Goal: Transaction & Acquisition: Book appointment/travel/reservation

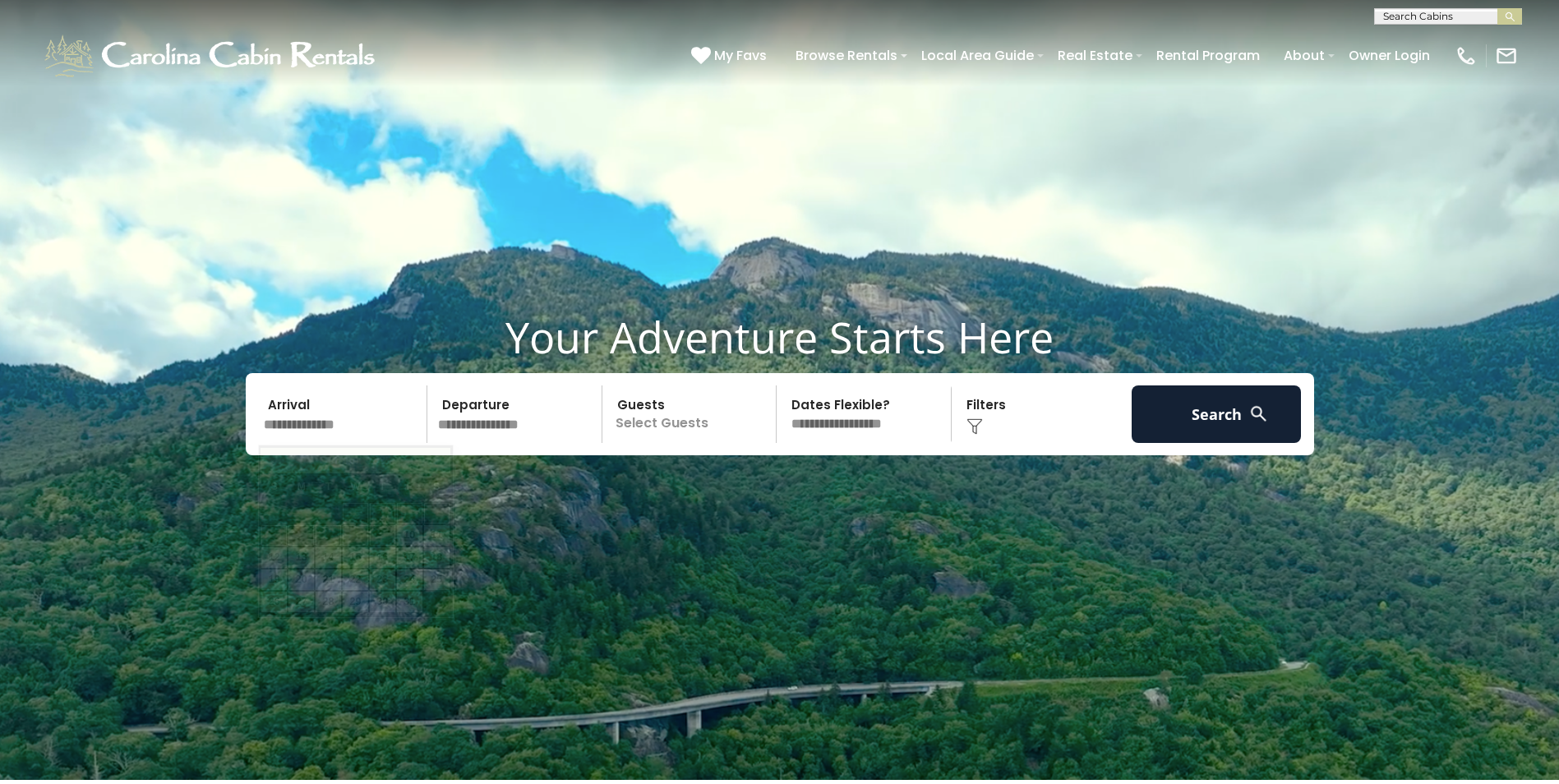
click at [328, 430] on input "text" at bounding box center [343, 414] width 170 height 57
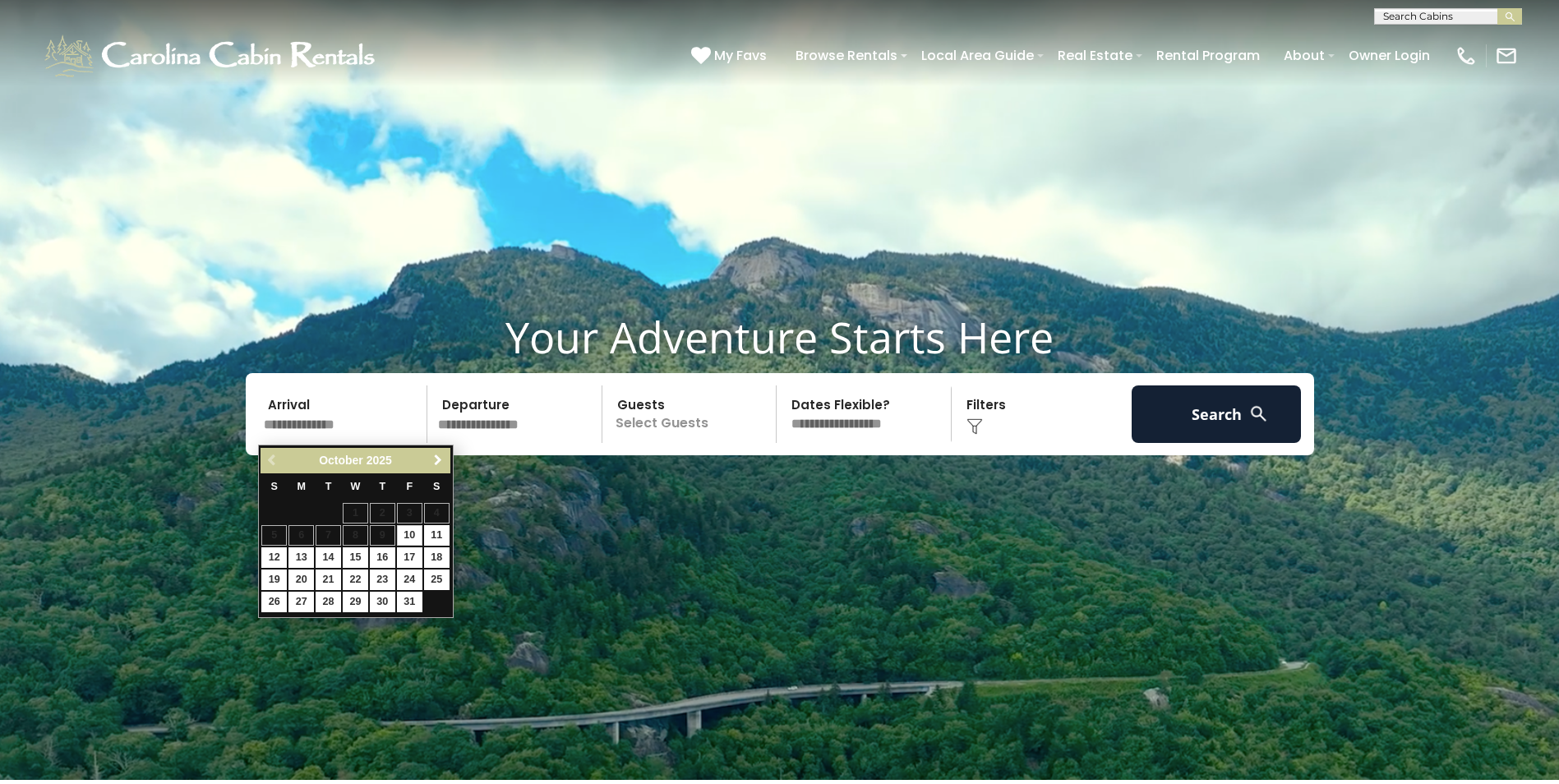
click at [432, 456] on span "Next" at bounding box center [438, 460] width 13 height 13
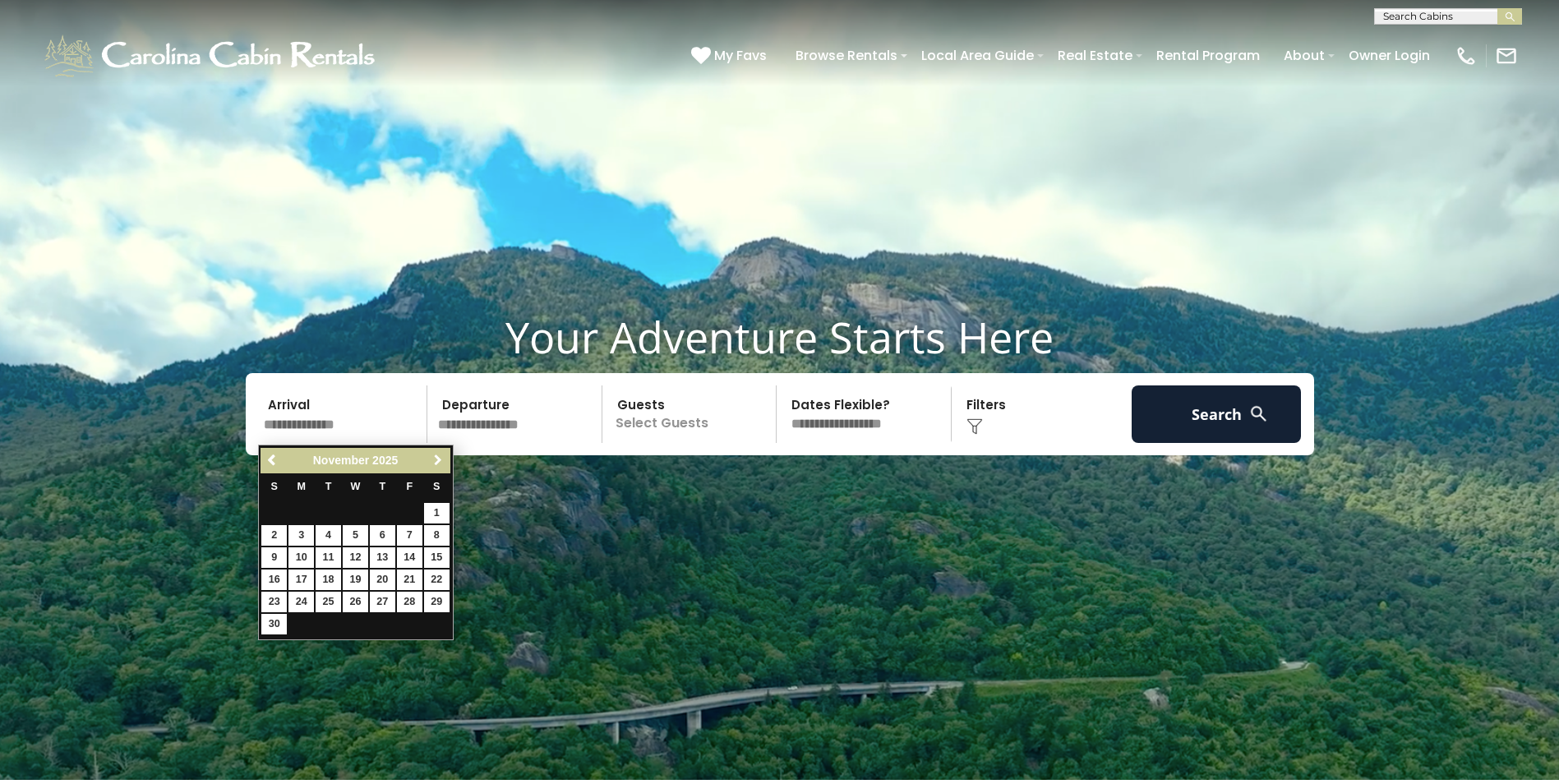
click at [432, 456] on span "Next" at bounding box center [438, 460] width 13 height 13
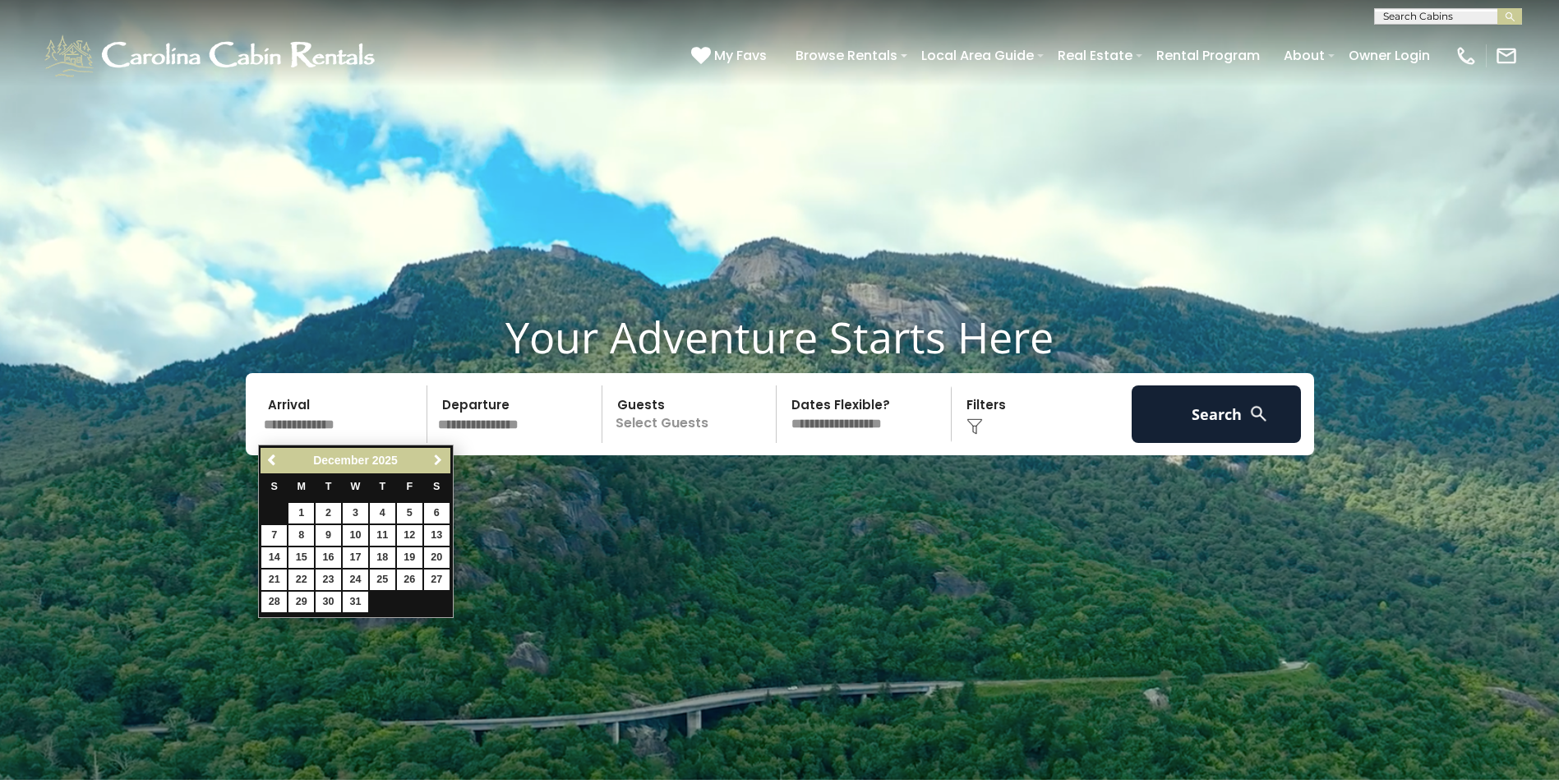
click at [432, 456] on span "Next" at bounding box center [438, 460] width 13 height 13
click at [410, 576] on link "23" at bounding box center [410, 580] width 25 height 20
type input "*******"
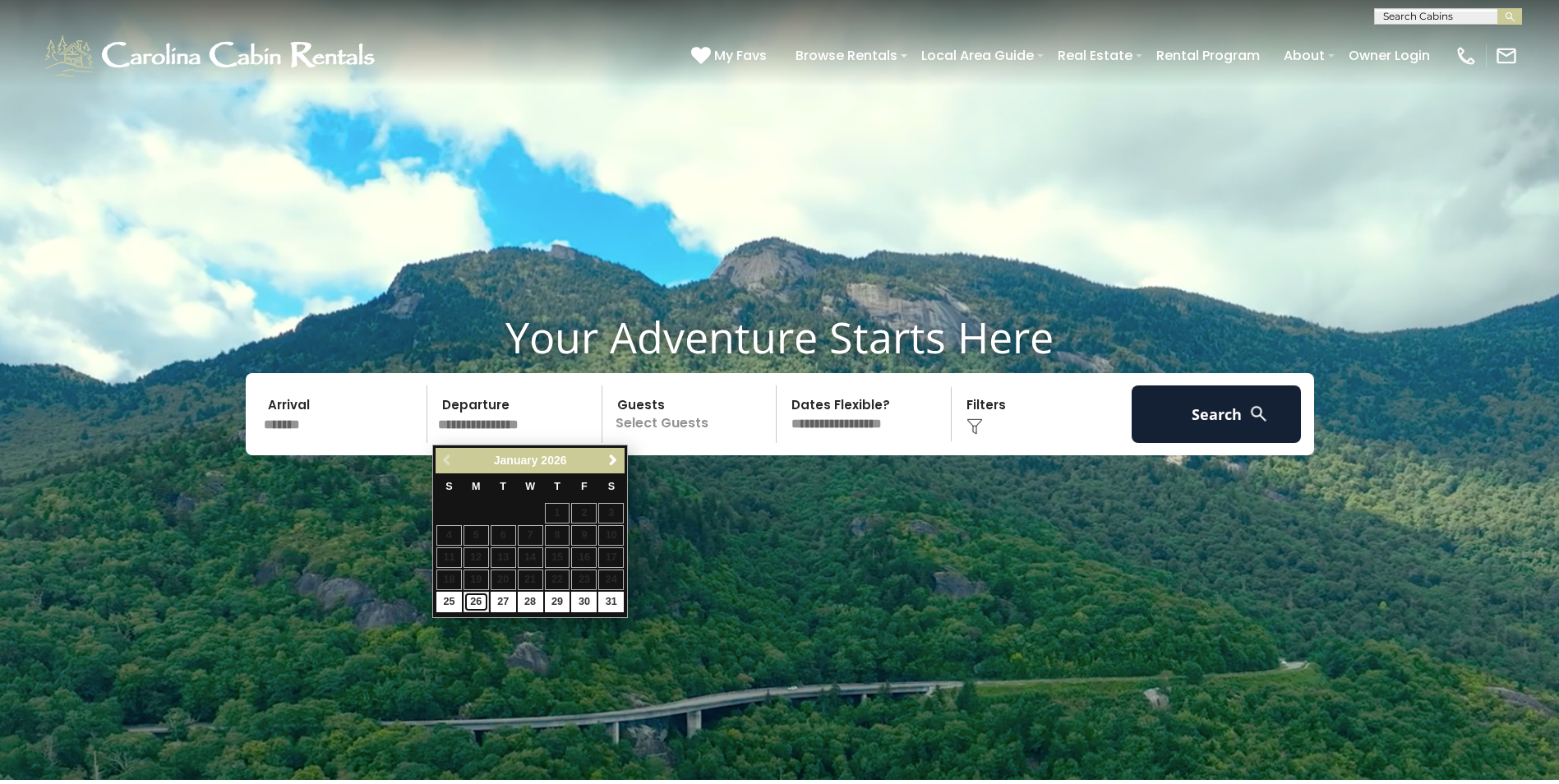
click at [482, 601] on link "26" at bounding box center [476, 601] width 25 height 20
type input "*******"
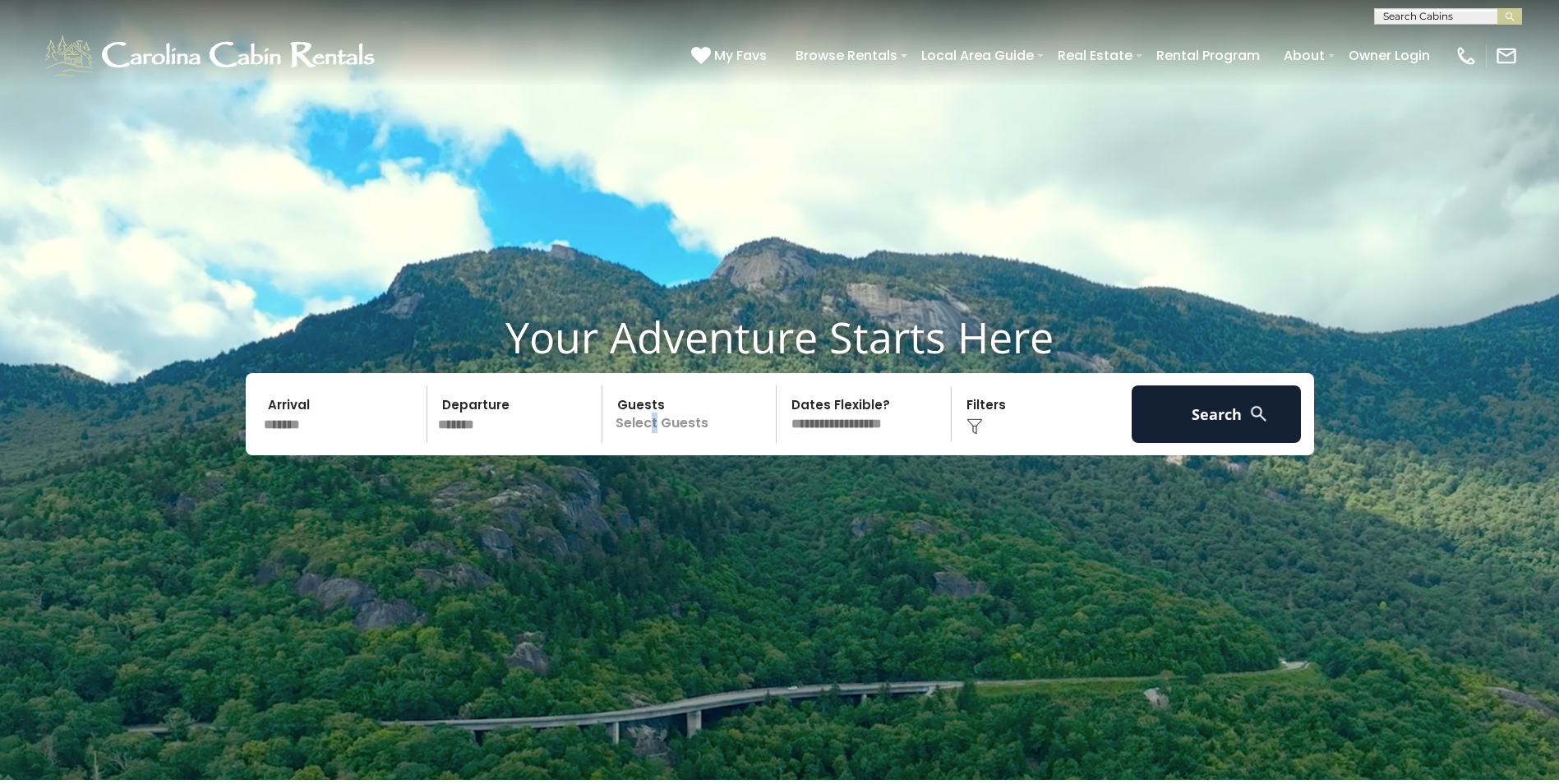
click at [655, 416] on p "Select Guests" at bounding box center [692, 414] width 169 height 57
drag, startPoint x: 655, startPoint y: 416, endPoint x: 772, endPoint y: 478, distance: 132.4
click at [772, 478] on span "+" at bounding box center [771, 481] width 7 height 17
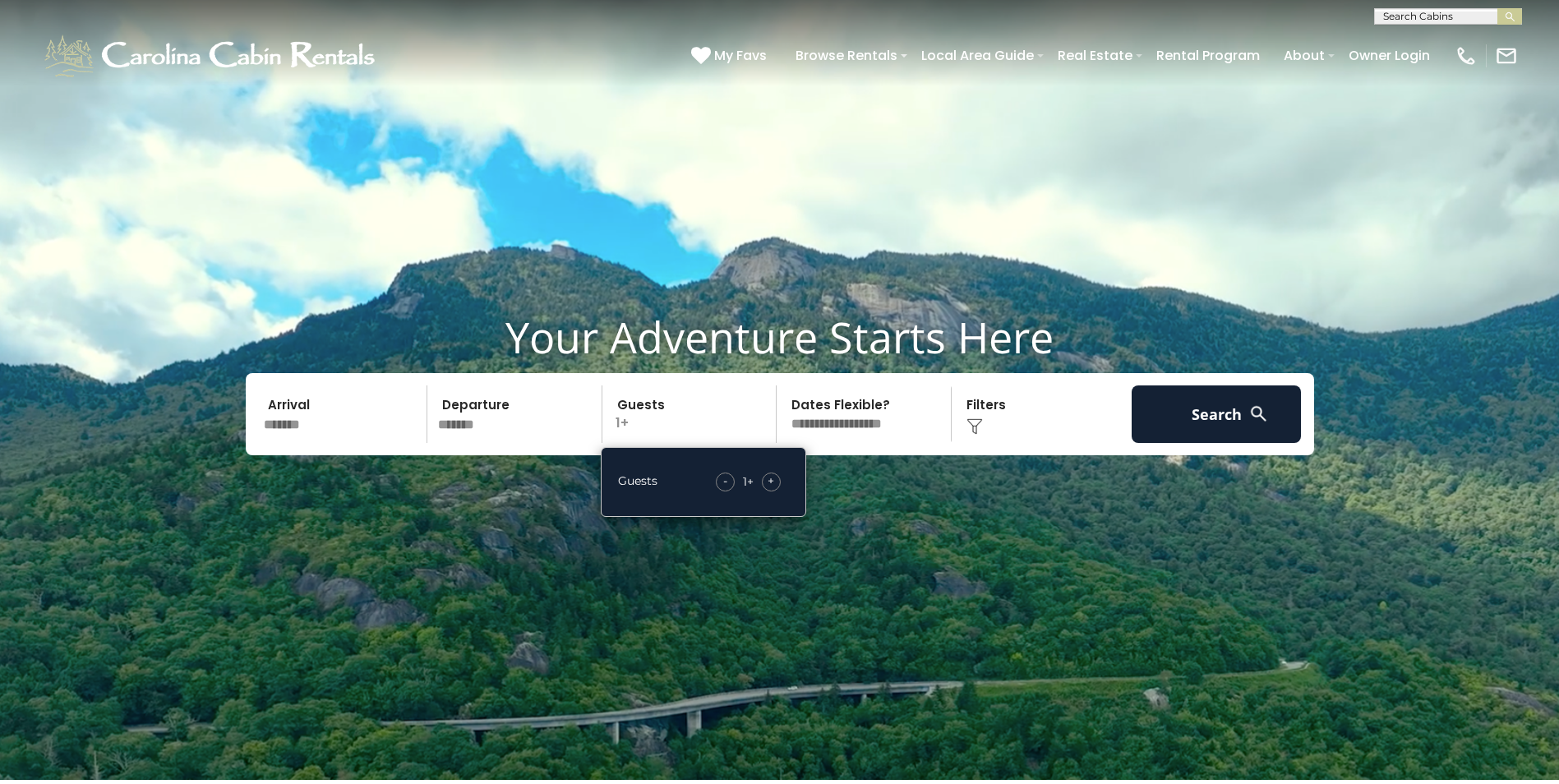
click at [772, 478] on span "+" at bounding box center [771, 481] width 7 height 17
click at [1201, 416] on button "Search" at bounding box center [1217, 414] width 170 height 57
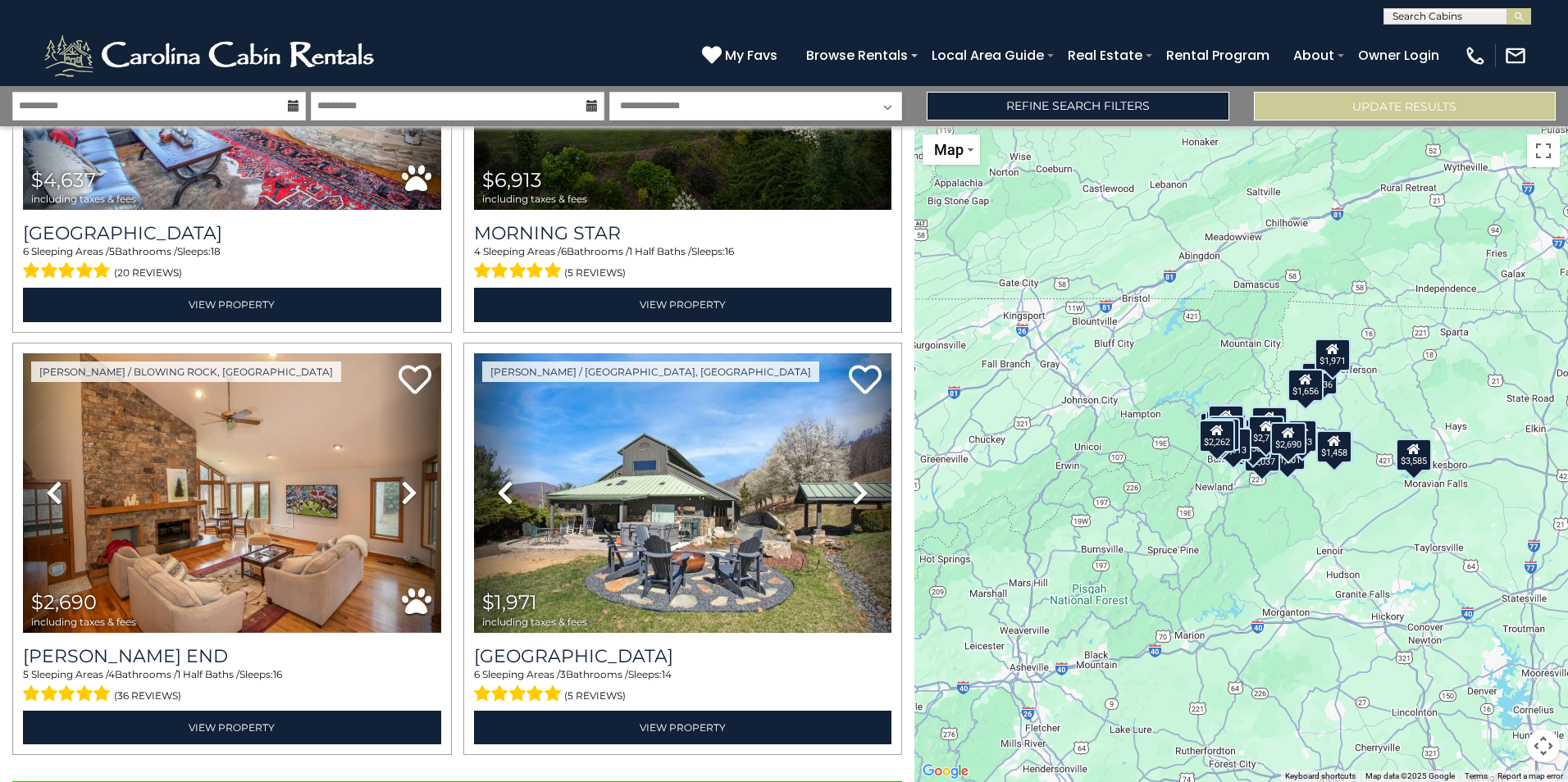
scroll to position [5789, 0]
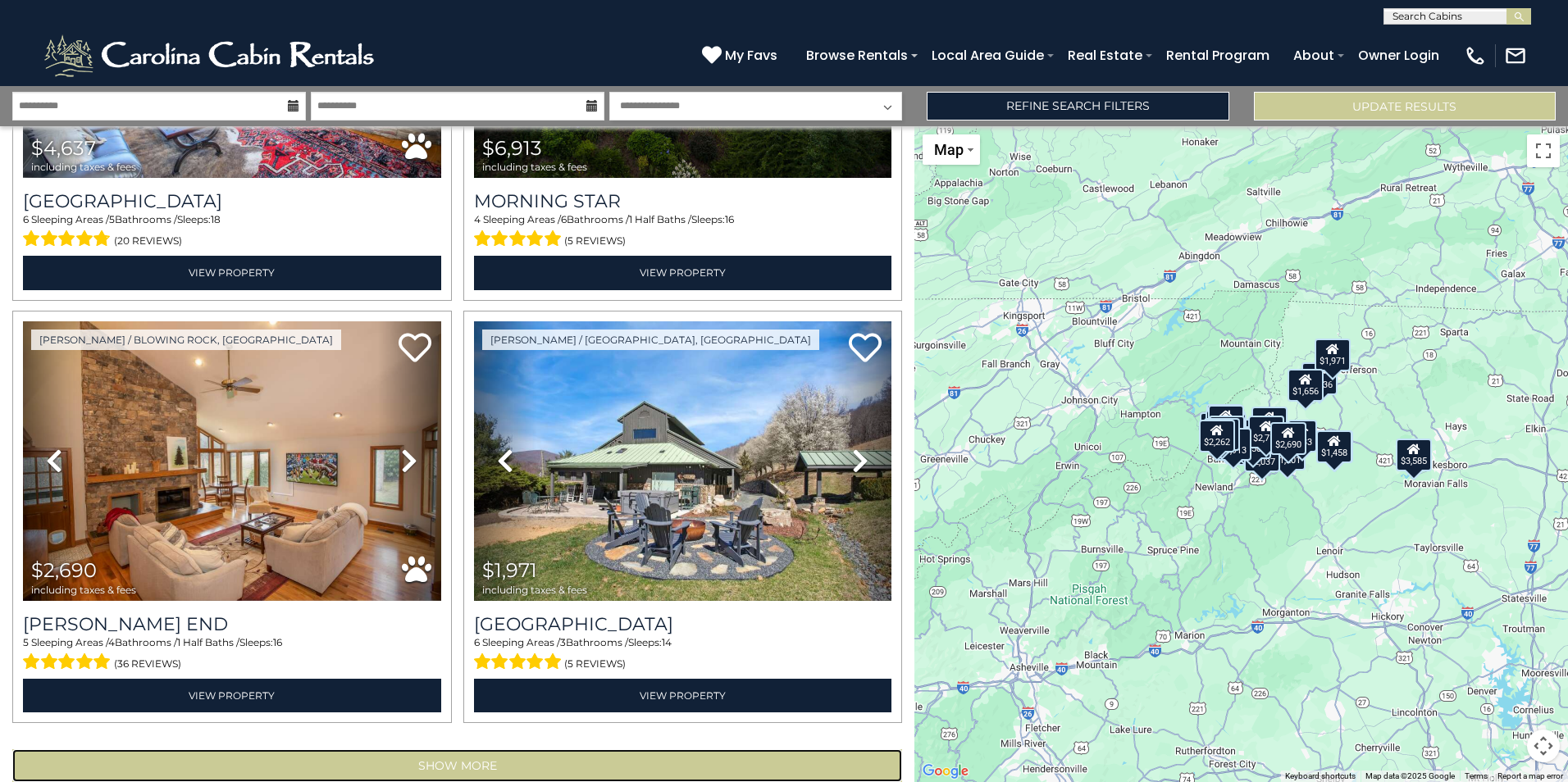
click at [442, 749] on button "Show More" at bounding box center [457, 765] width 890 height 33
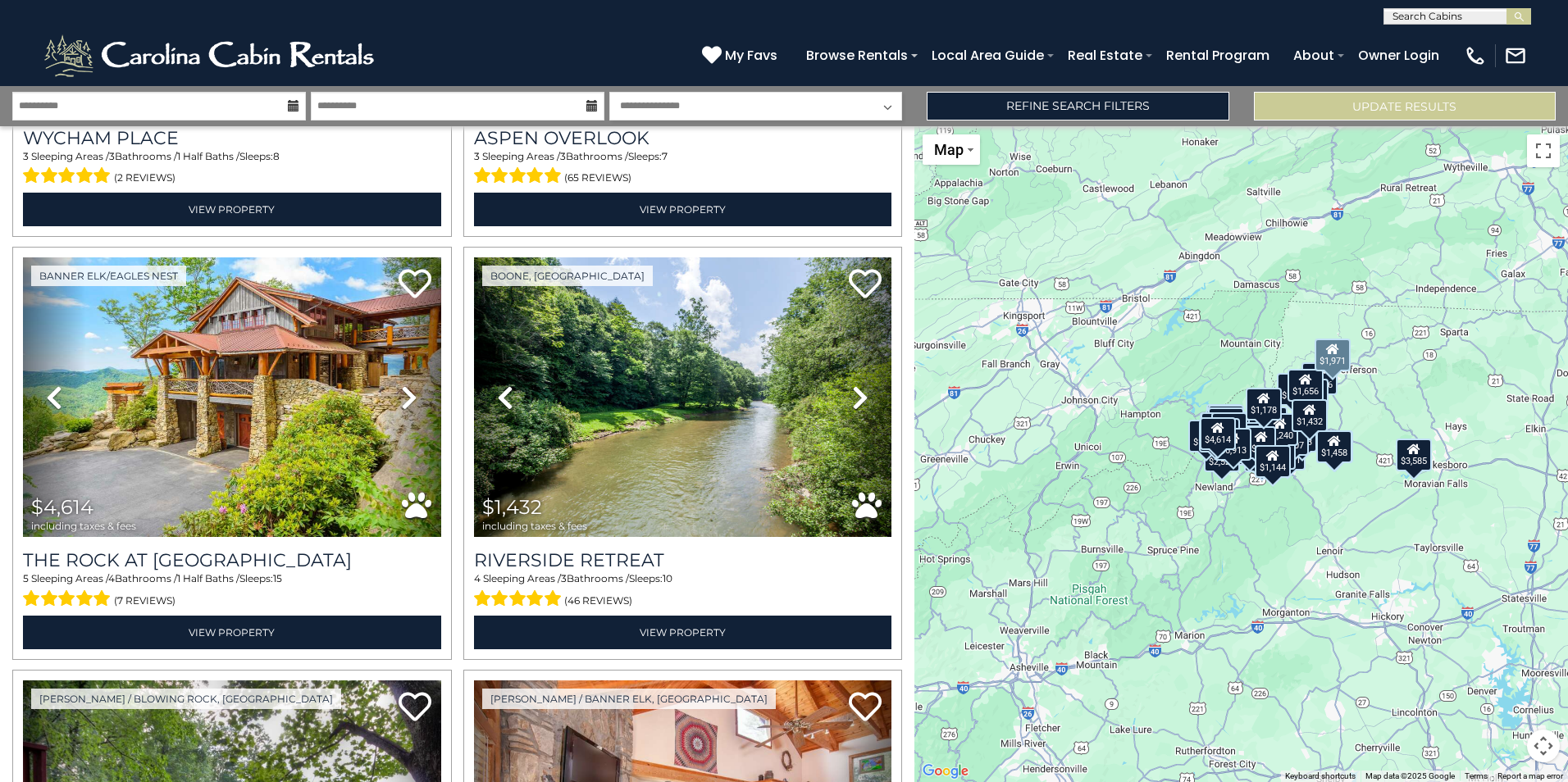
scroll to position [8505, 0]
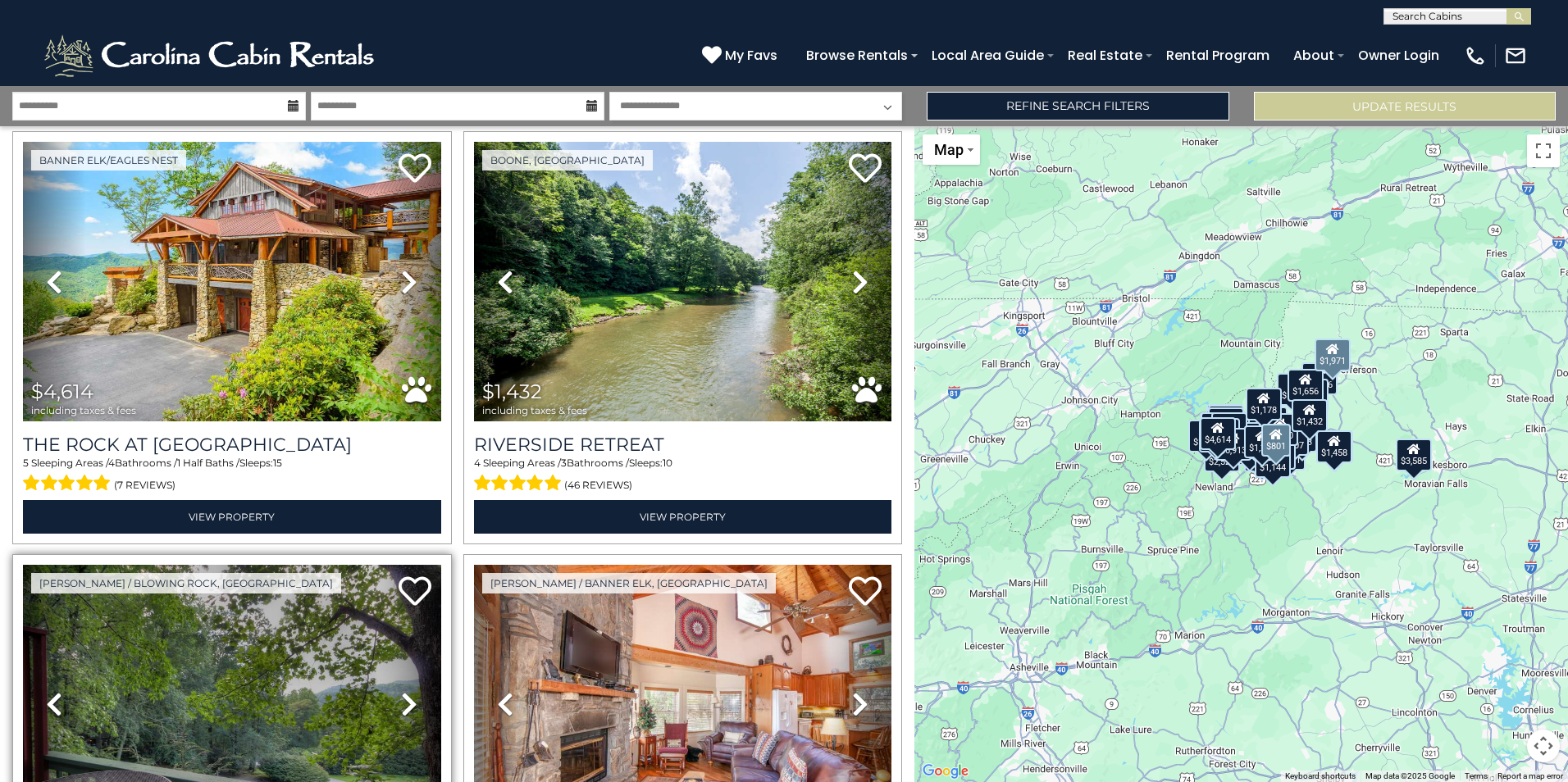
click at [412, 691] on icon at bounding box center [410, 704] width 17 height 26
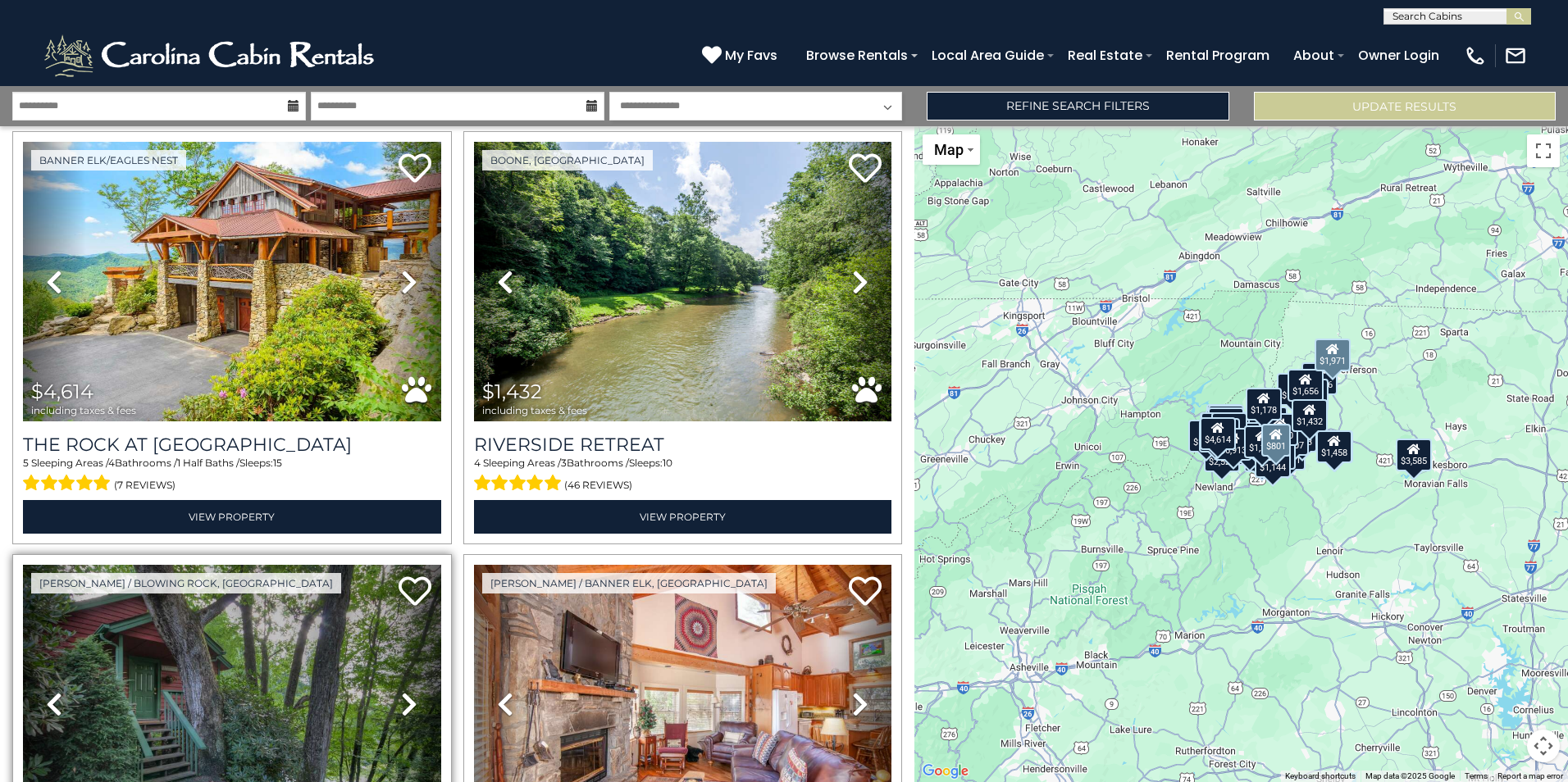
click at [412, 691] on icon at bounding box center [410, 704] width 17 height 26
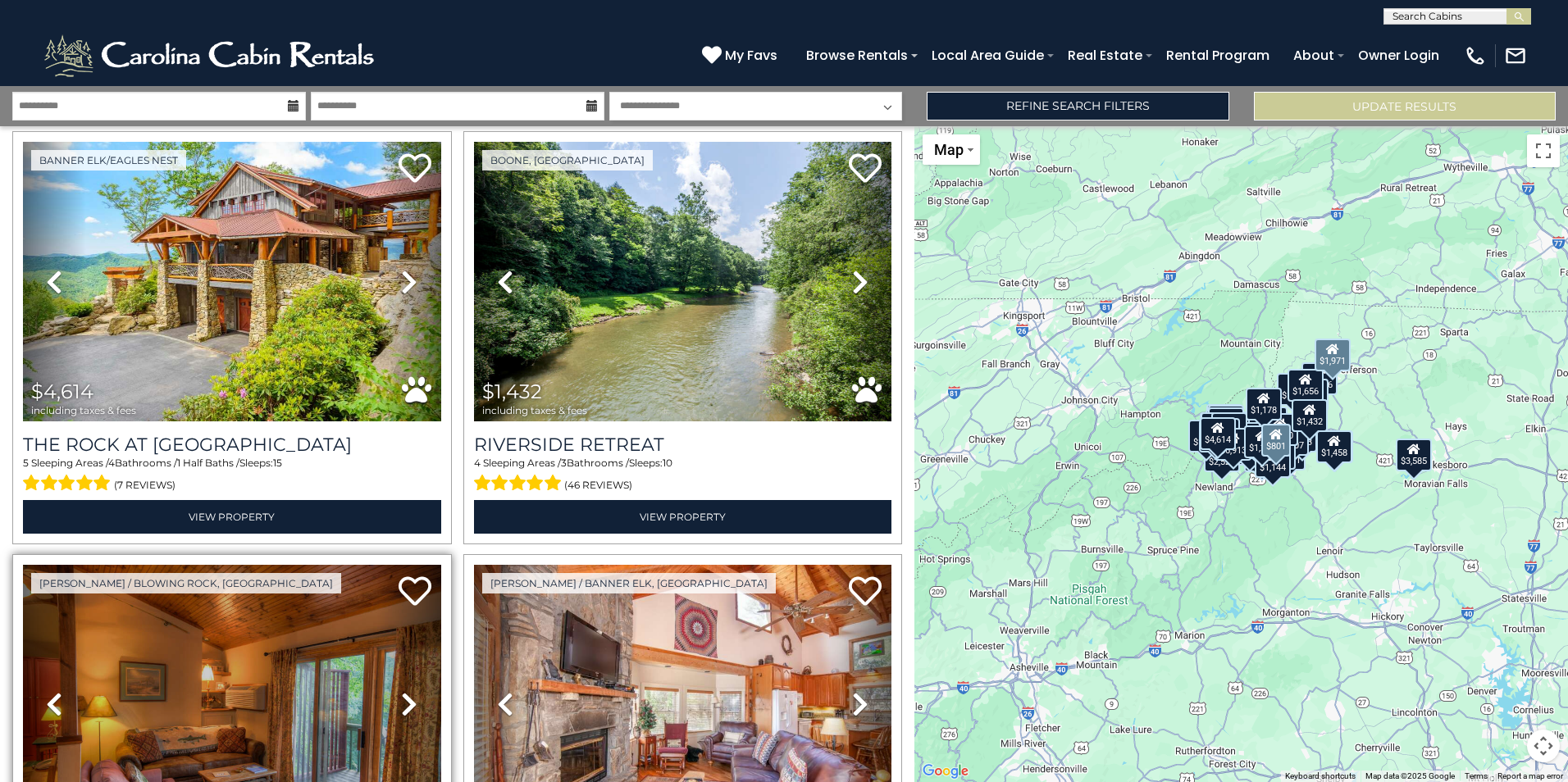
click at [412, 691] on icon at bounding box center [410, 704] width 17 height 26
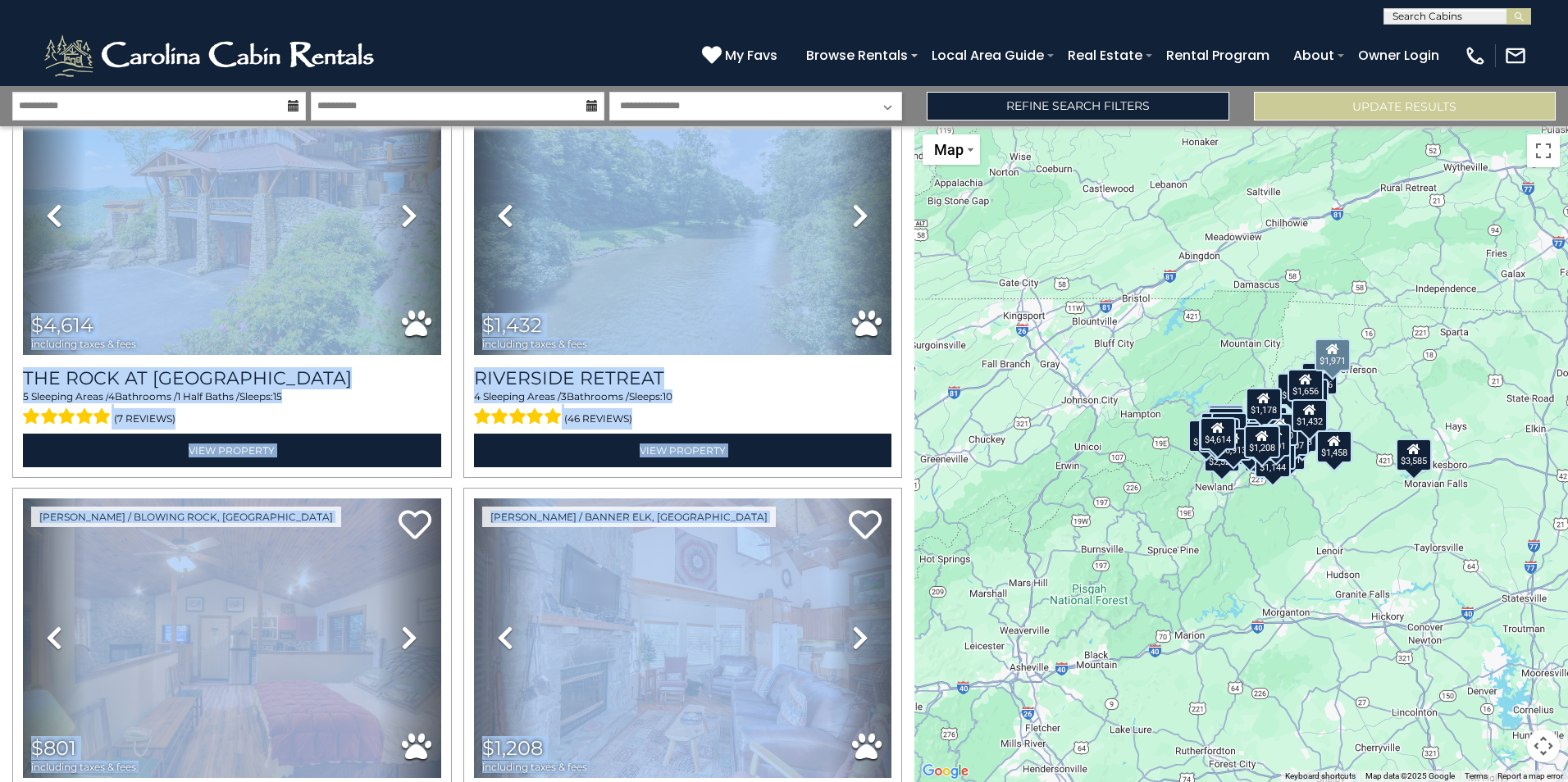
scroll to position [8538, 0]
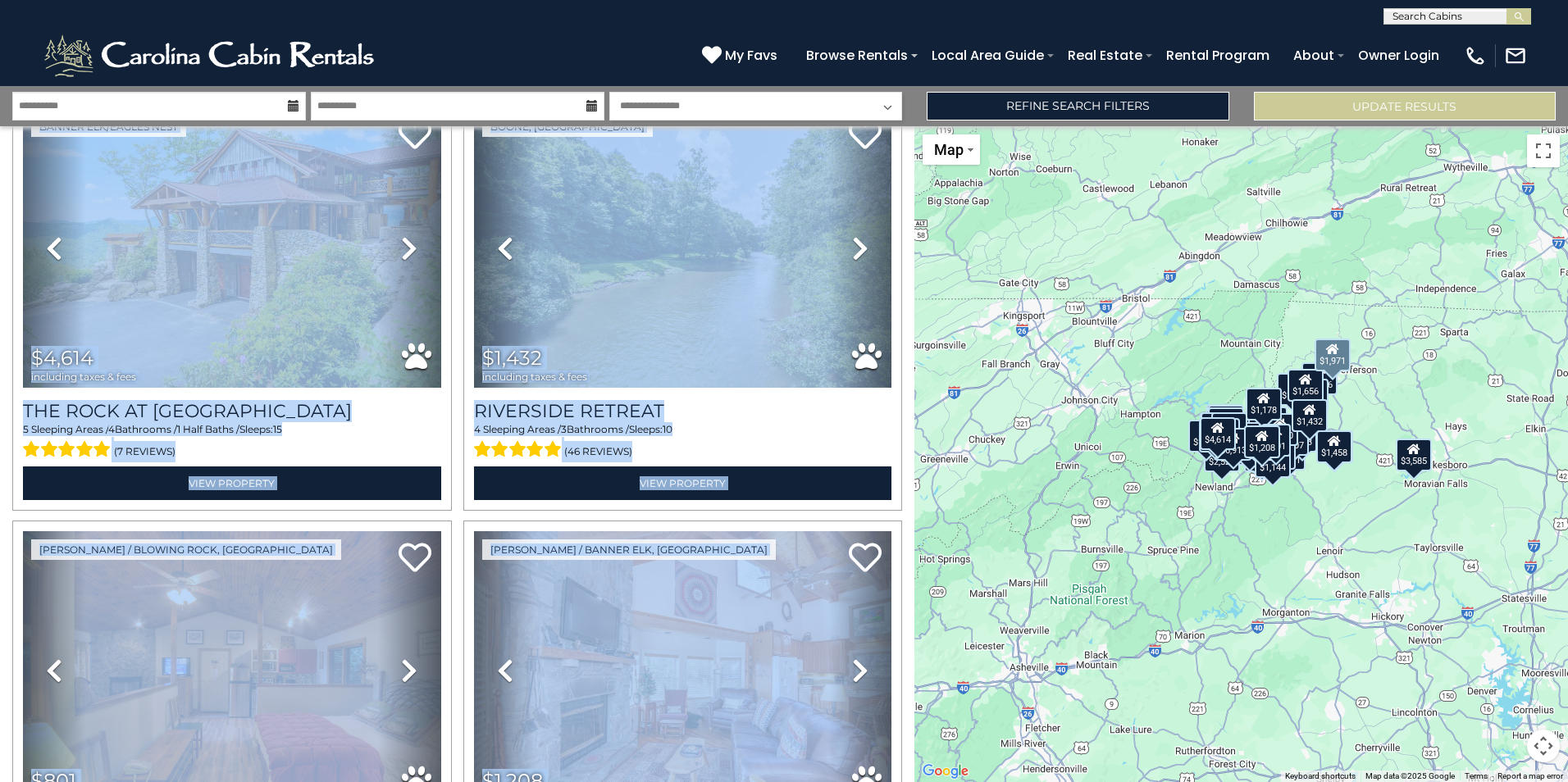
click at [910, 569] on div "**********" at bounding box center [457, 454] width 914 height 656
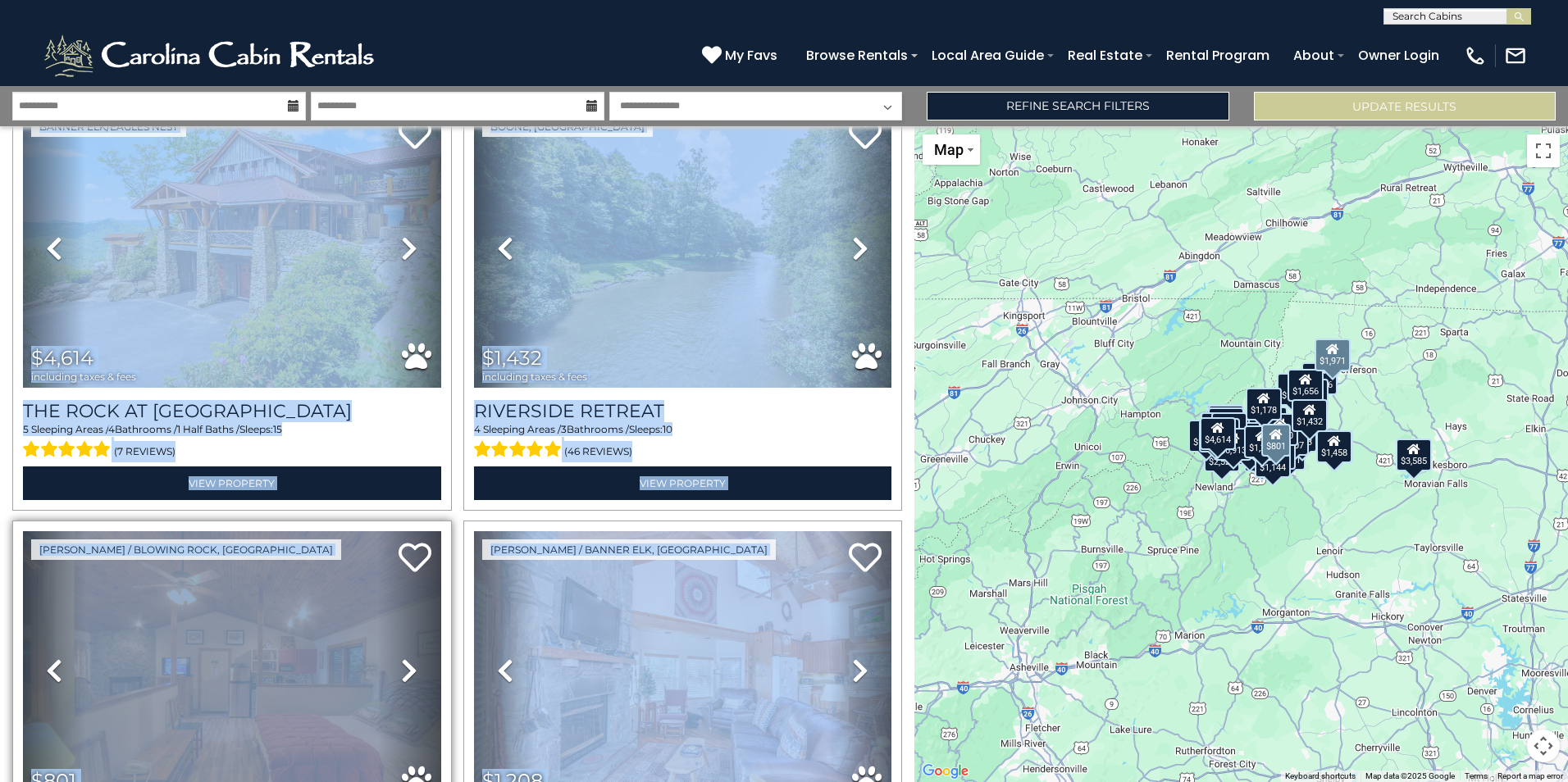
click at [405, 657] on icon at bounding box center [410, 670] width 17 height 26
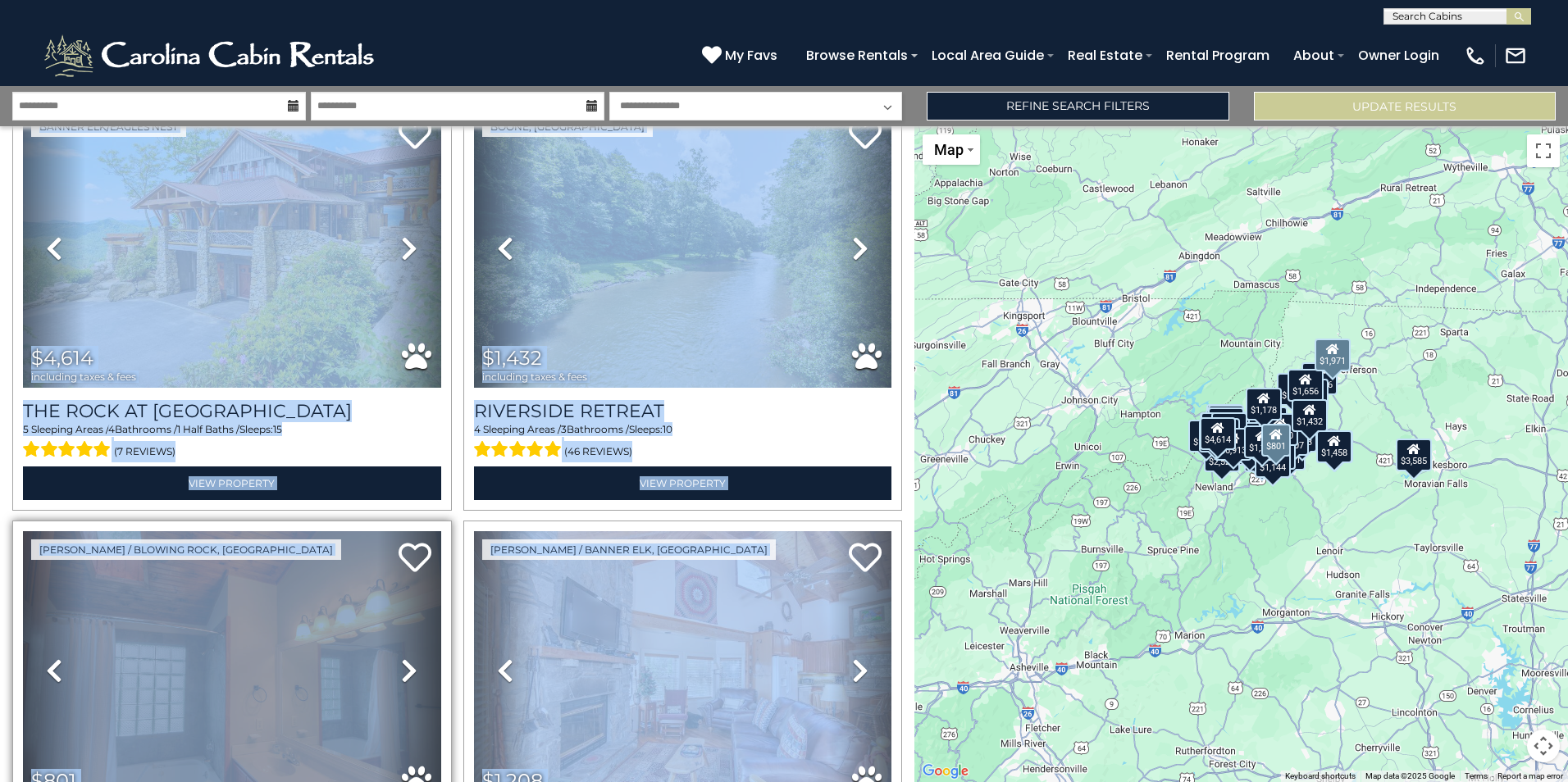
click at [405, 657] on icon at bounding box center [410, 670] width 17 height 26
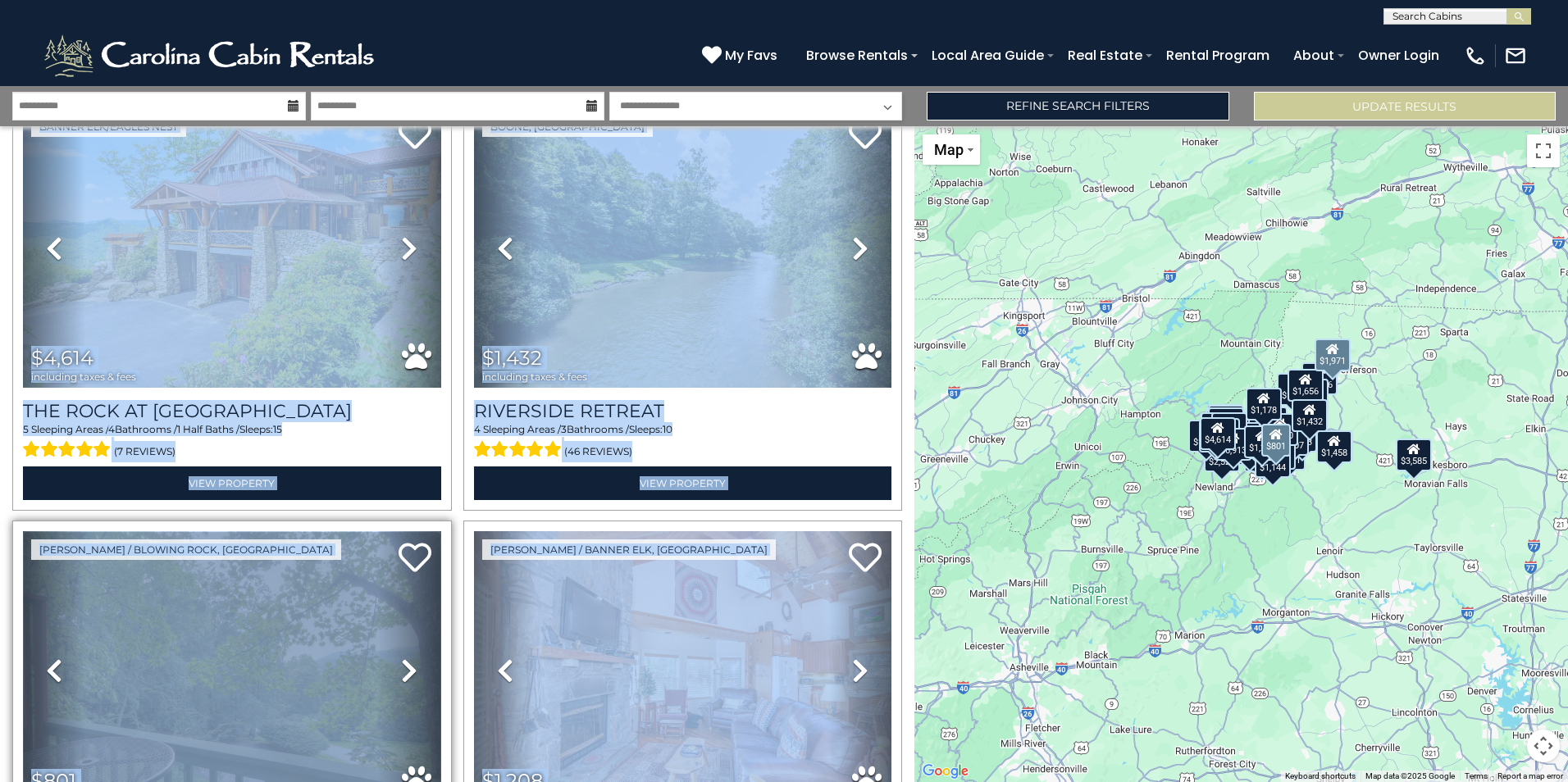
click at [342, 581] on img at bounding box center [232, 670] width 418 height 279
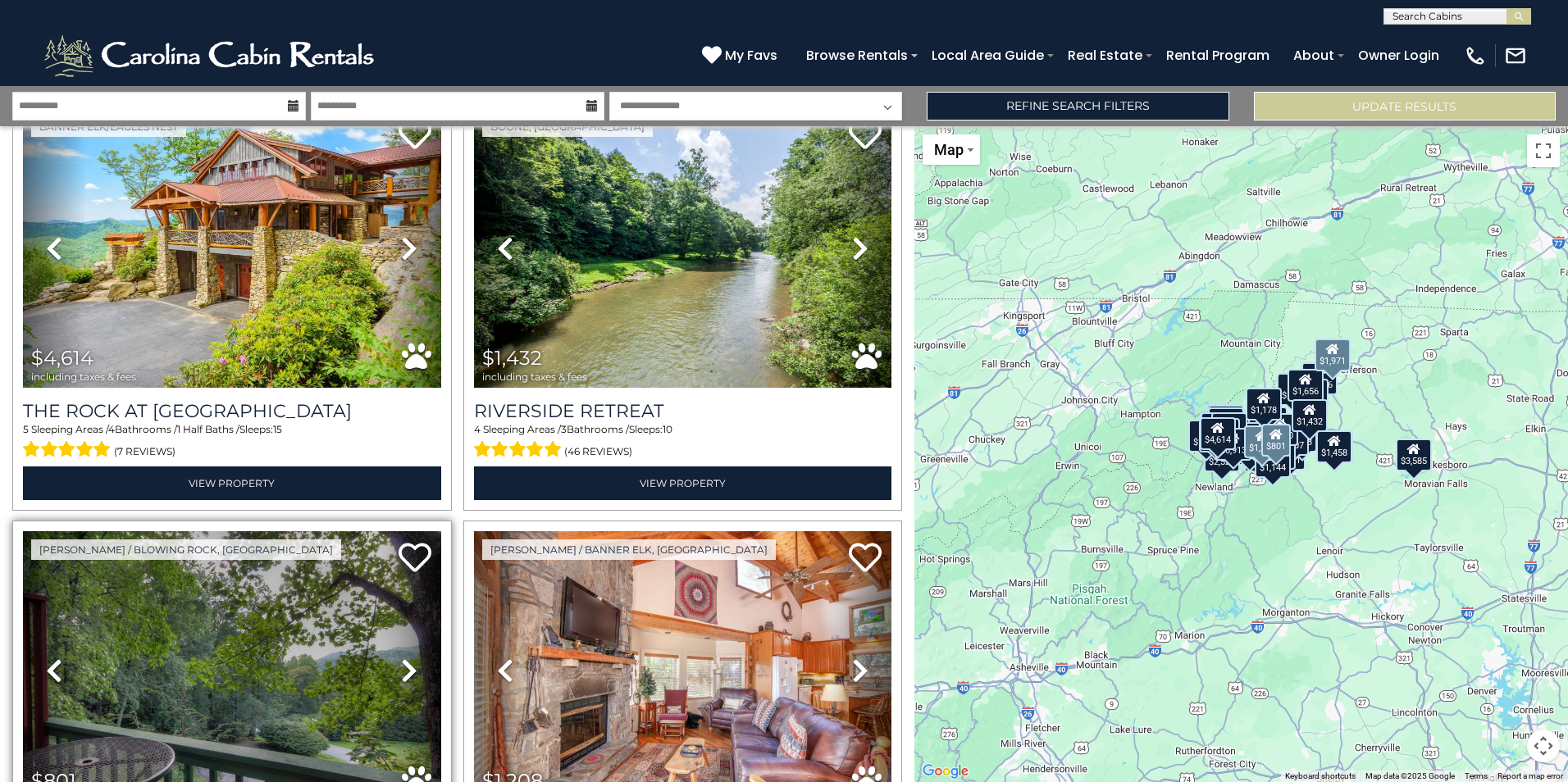
click at [401, 657] on icon at bounding box center [410, 670] width 17 height 26
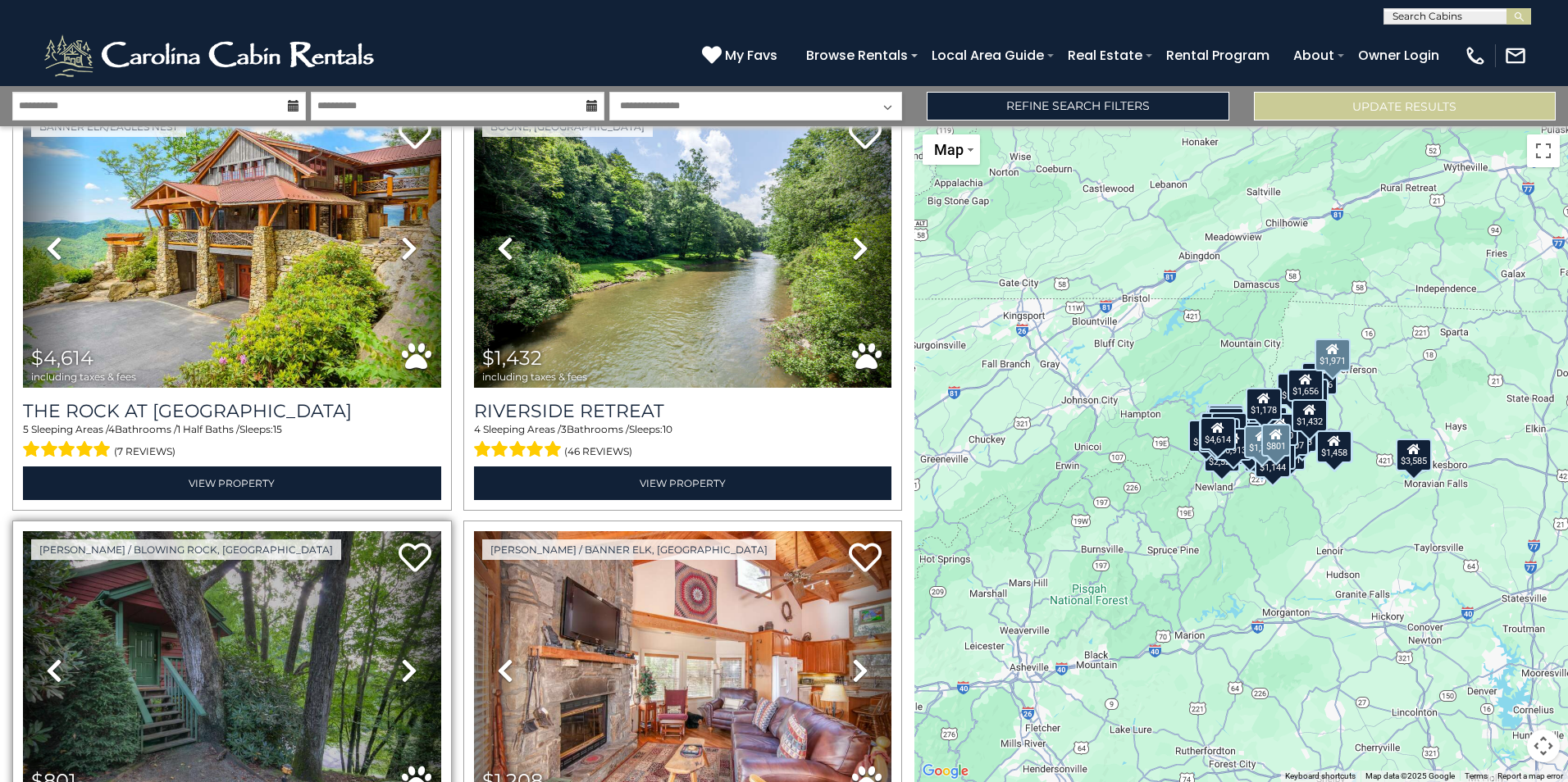
click at [405, 657] on icon at bounding box center [410, 670] width 17 height 26
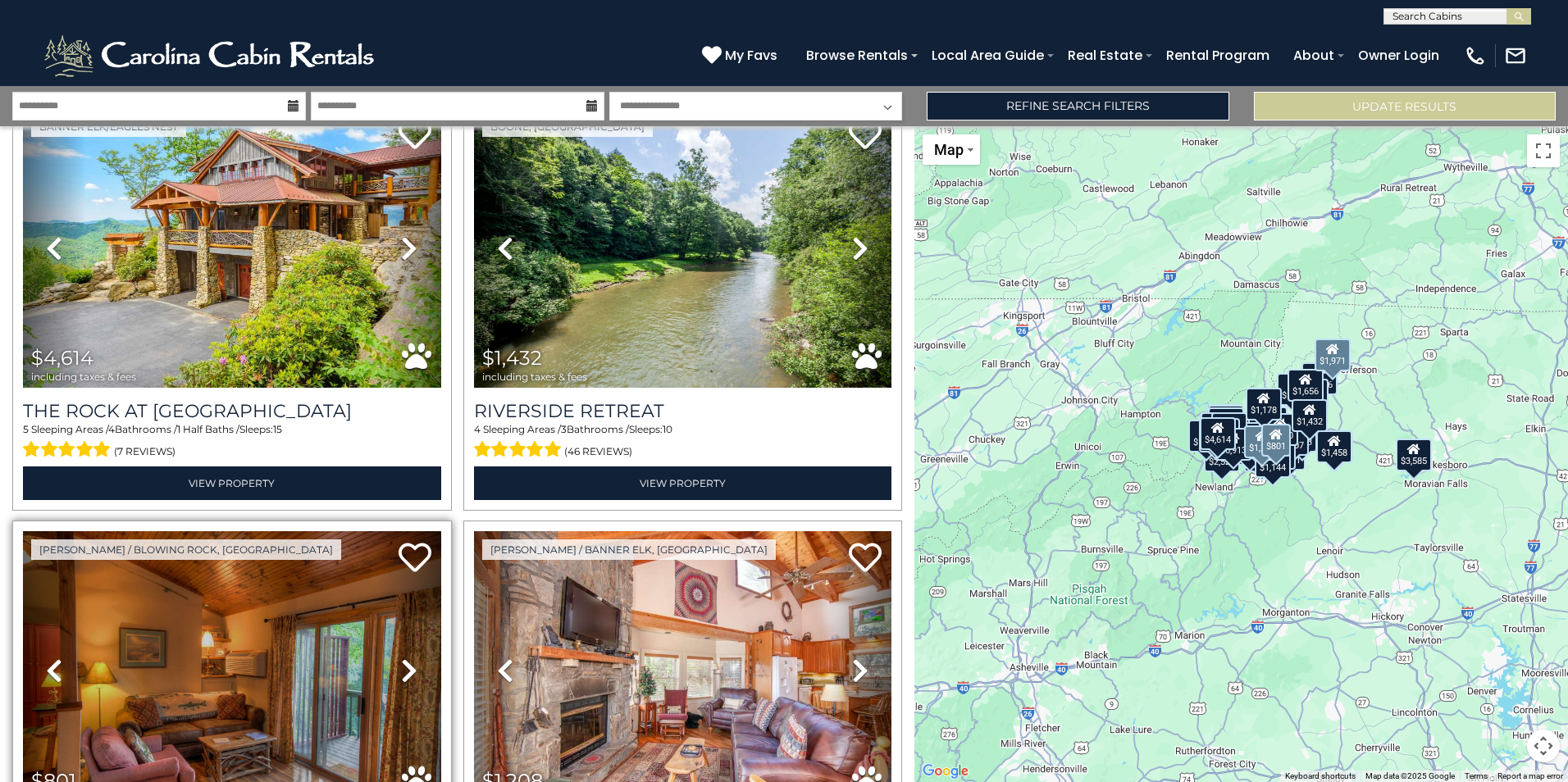
click at [405, 657] on icon at bounding box center [410, 670] width 17 height 26
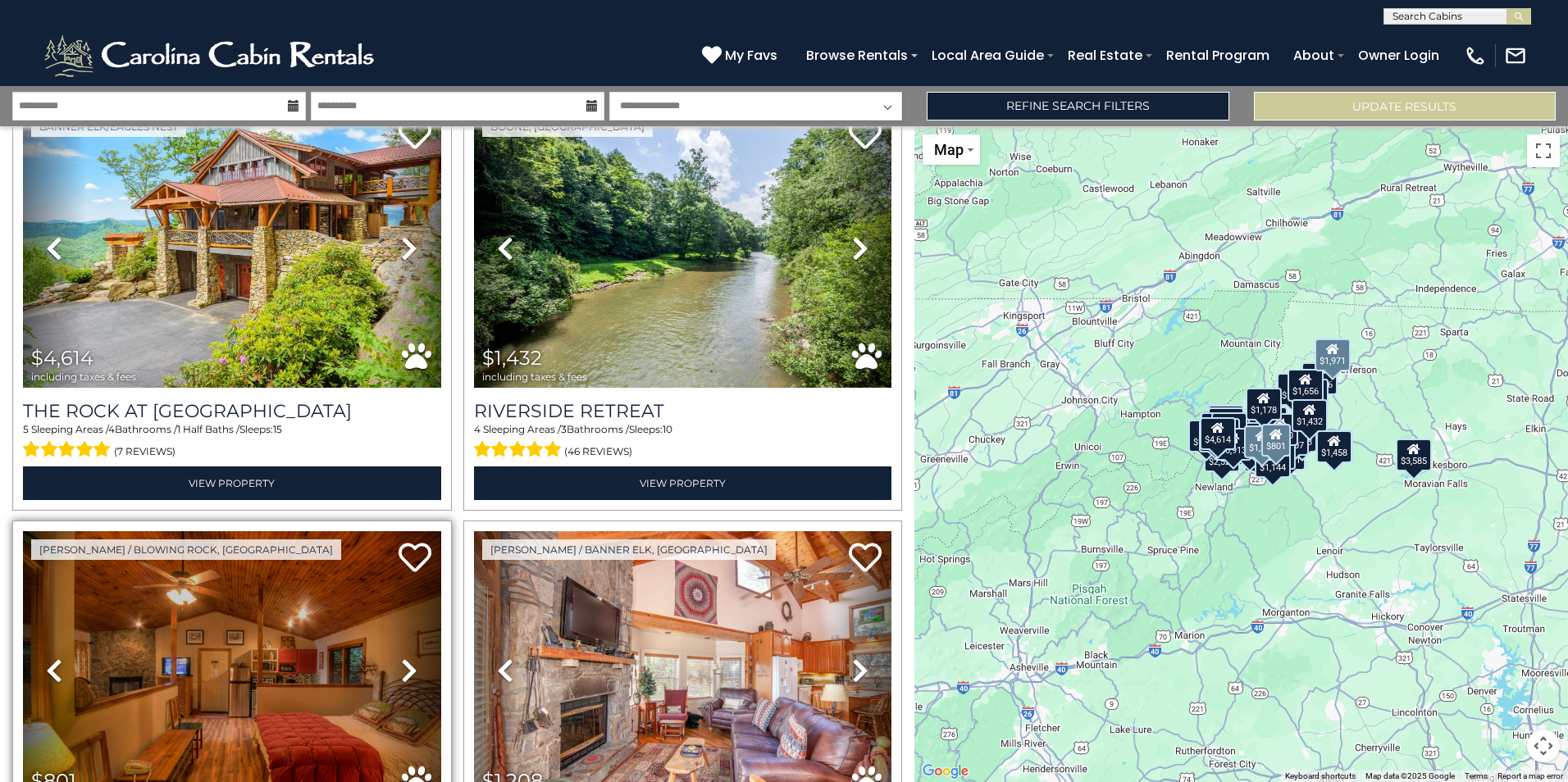
click at [405, 657] on icon at bounding box center [410, 670] width 17 height 26
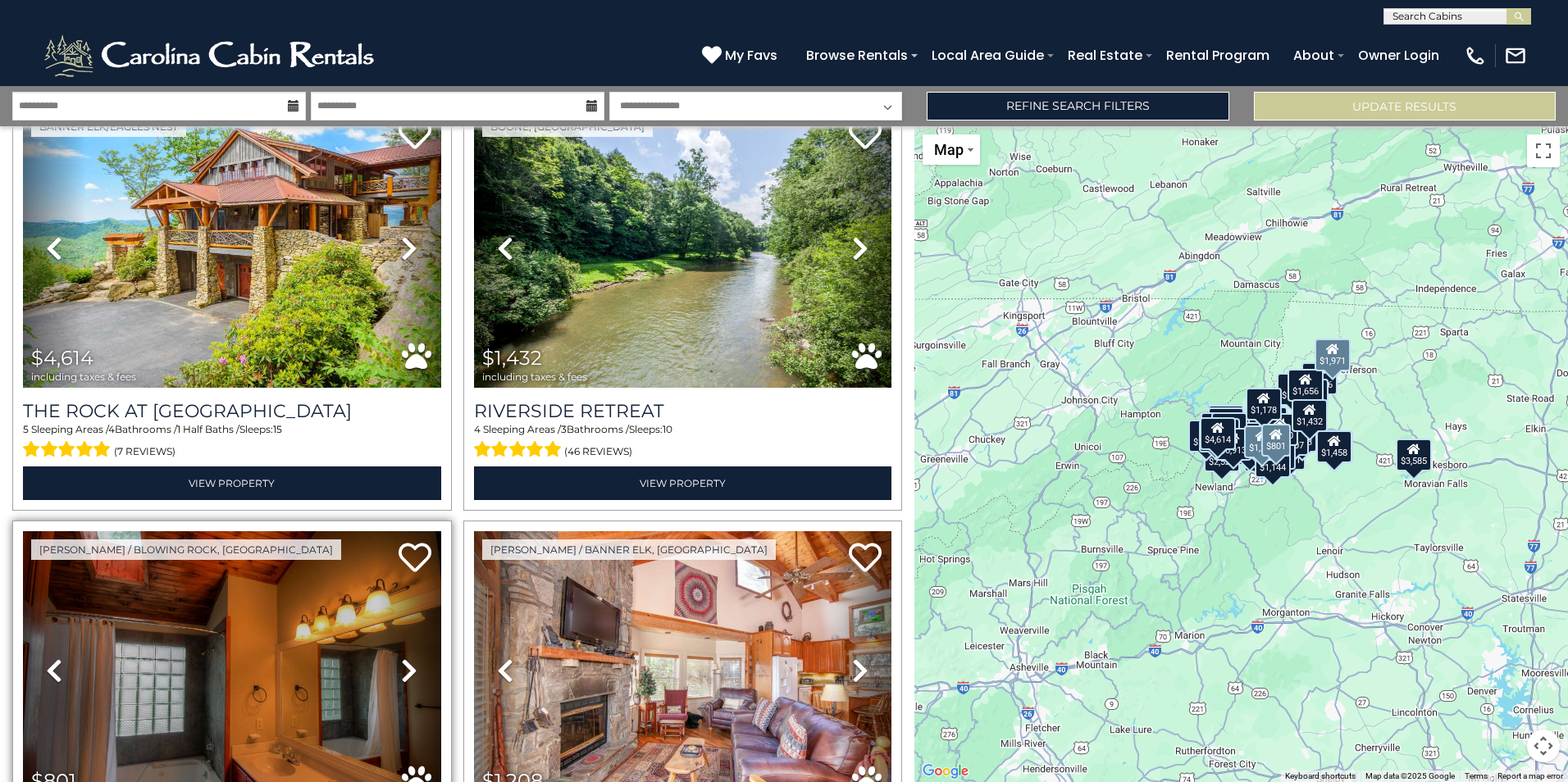
click at [405, 657] on icon at bounding box center [410, 670] width 17 height 26
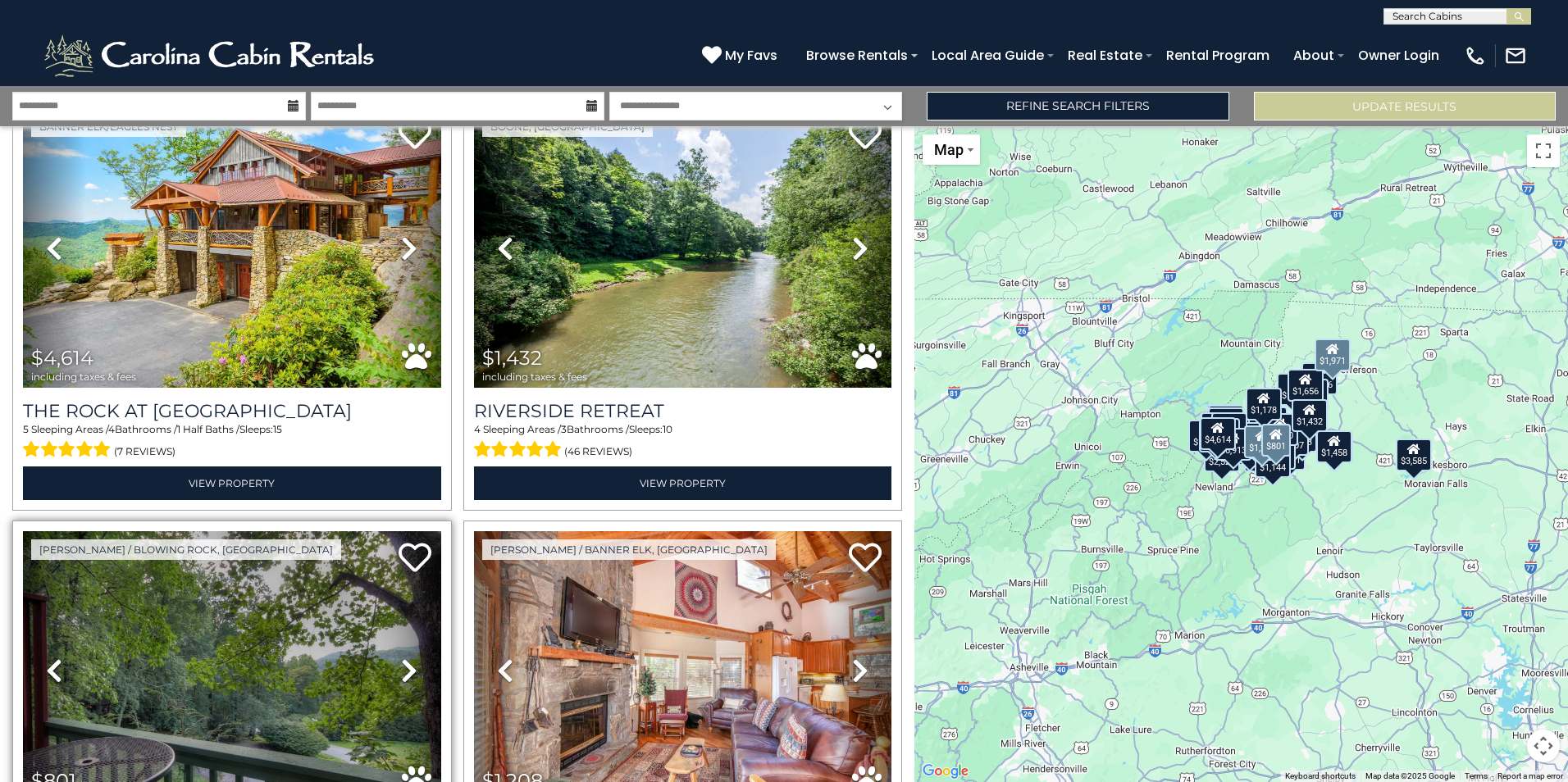
click at [405, 657] on icon at bounding box center [410, 670] width 17 height 26
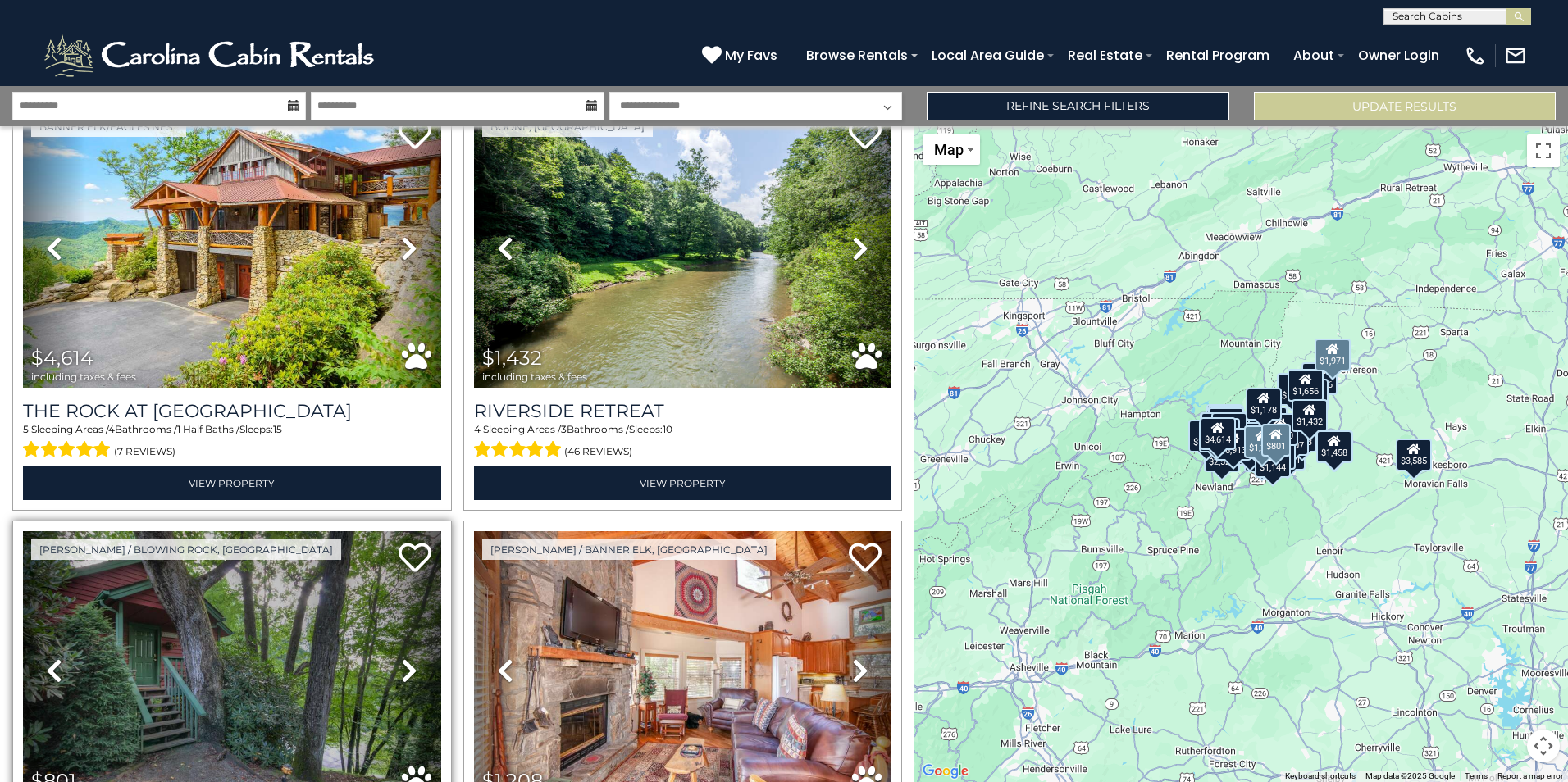
click at [405, 657] on icon at bounding box center [410, 670] width 17 height 26
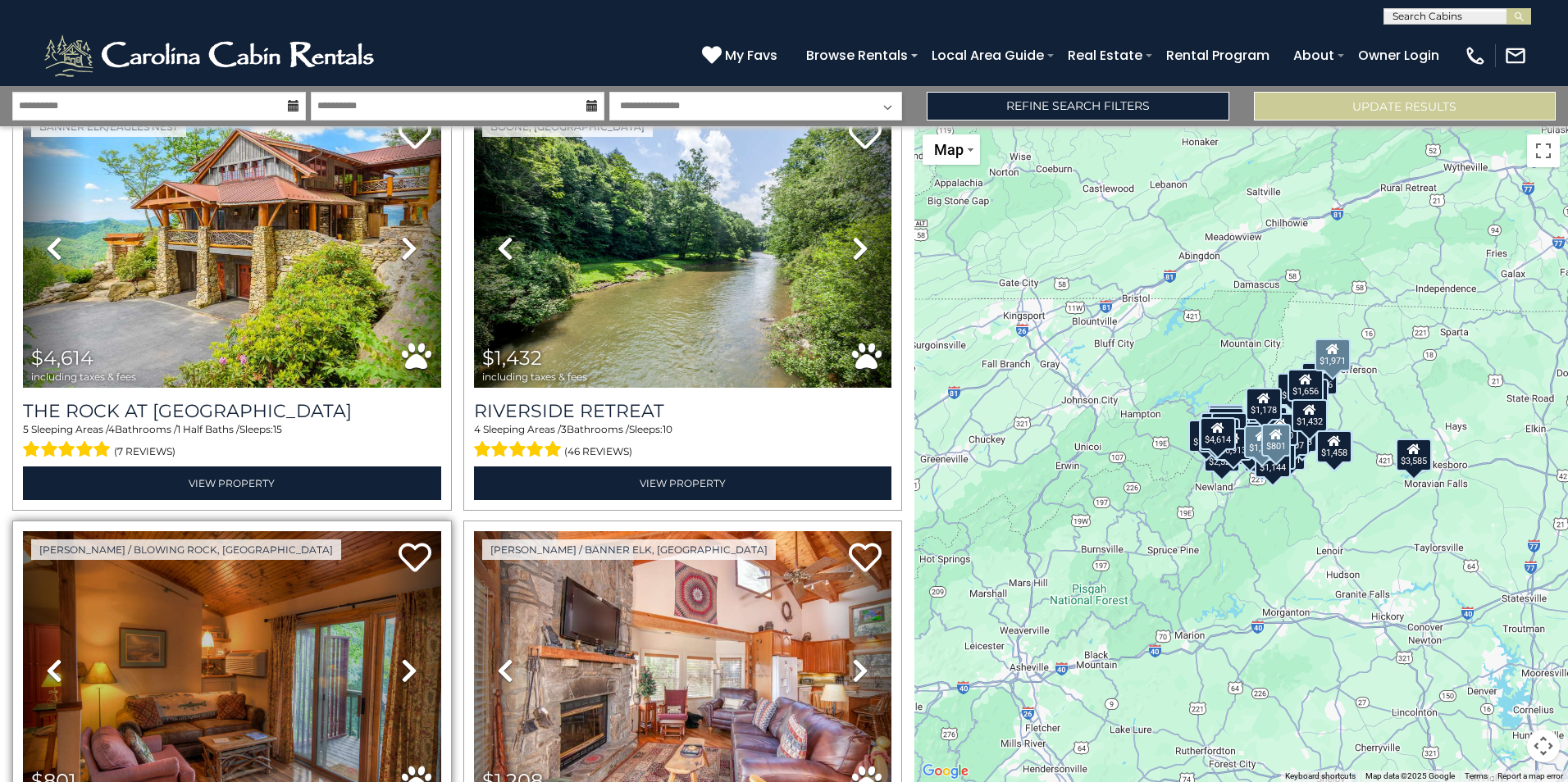
click at [405, 657] on icon at bounding box center [410, 670] width 17 height 26
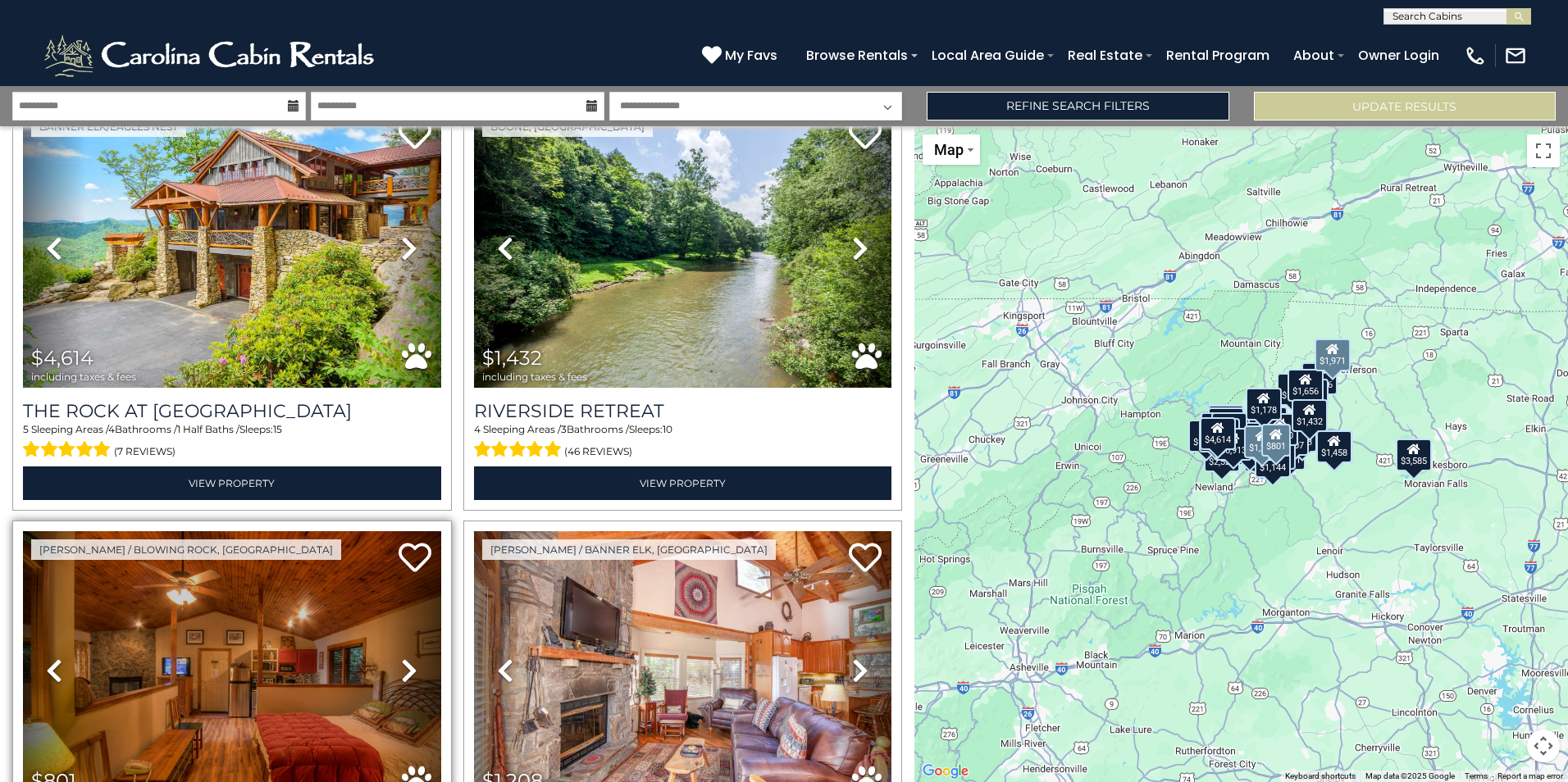
click at [405, 657] on icon at bounding box center [410, 670] width 17 height 26
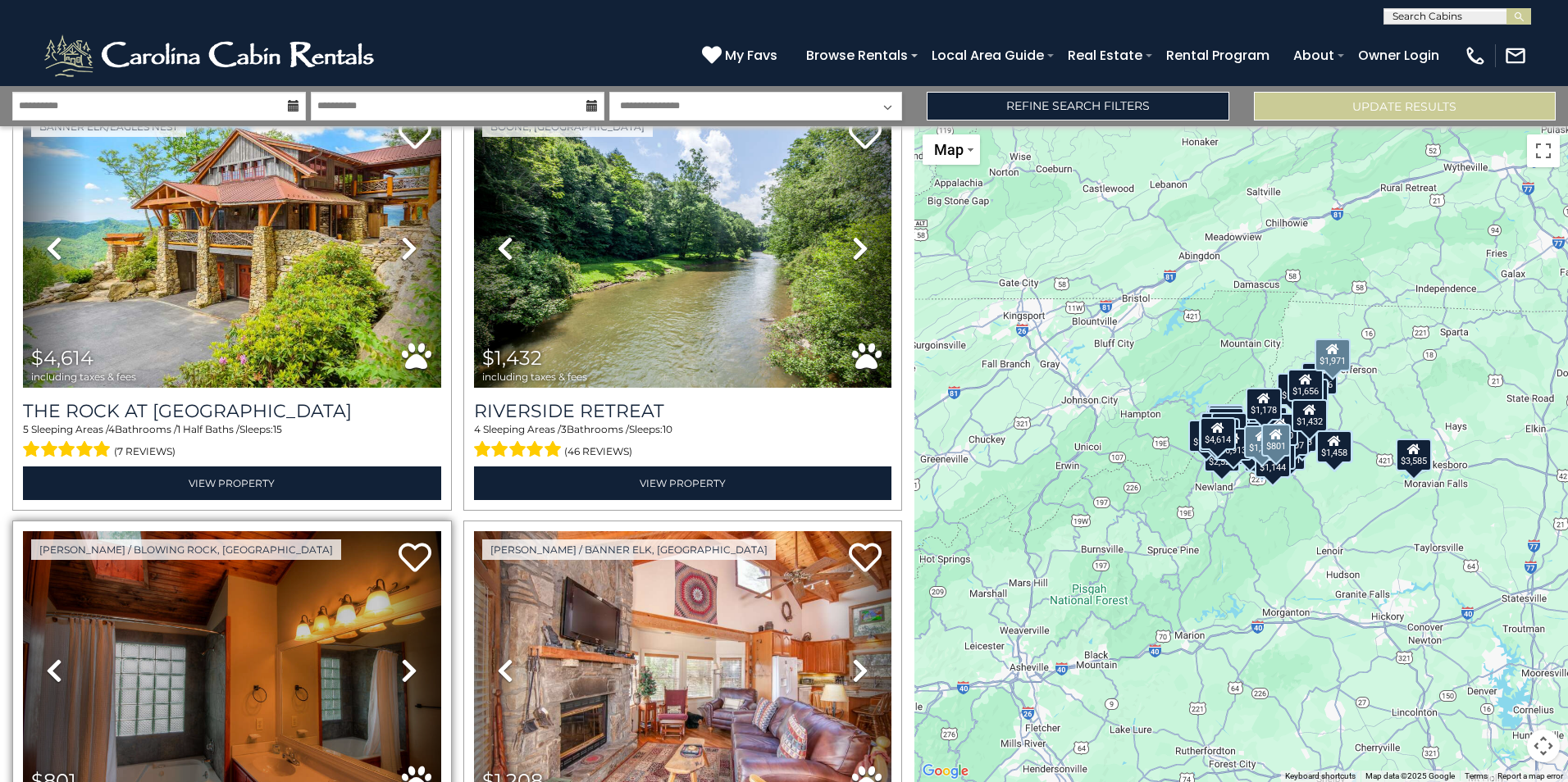
click at [405, 657] on icon at bounding box center [410, 670] width 17 height 26
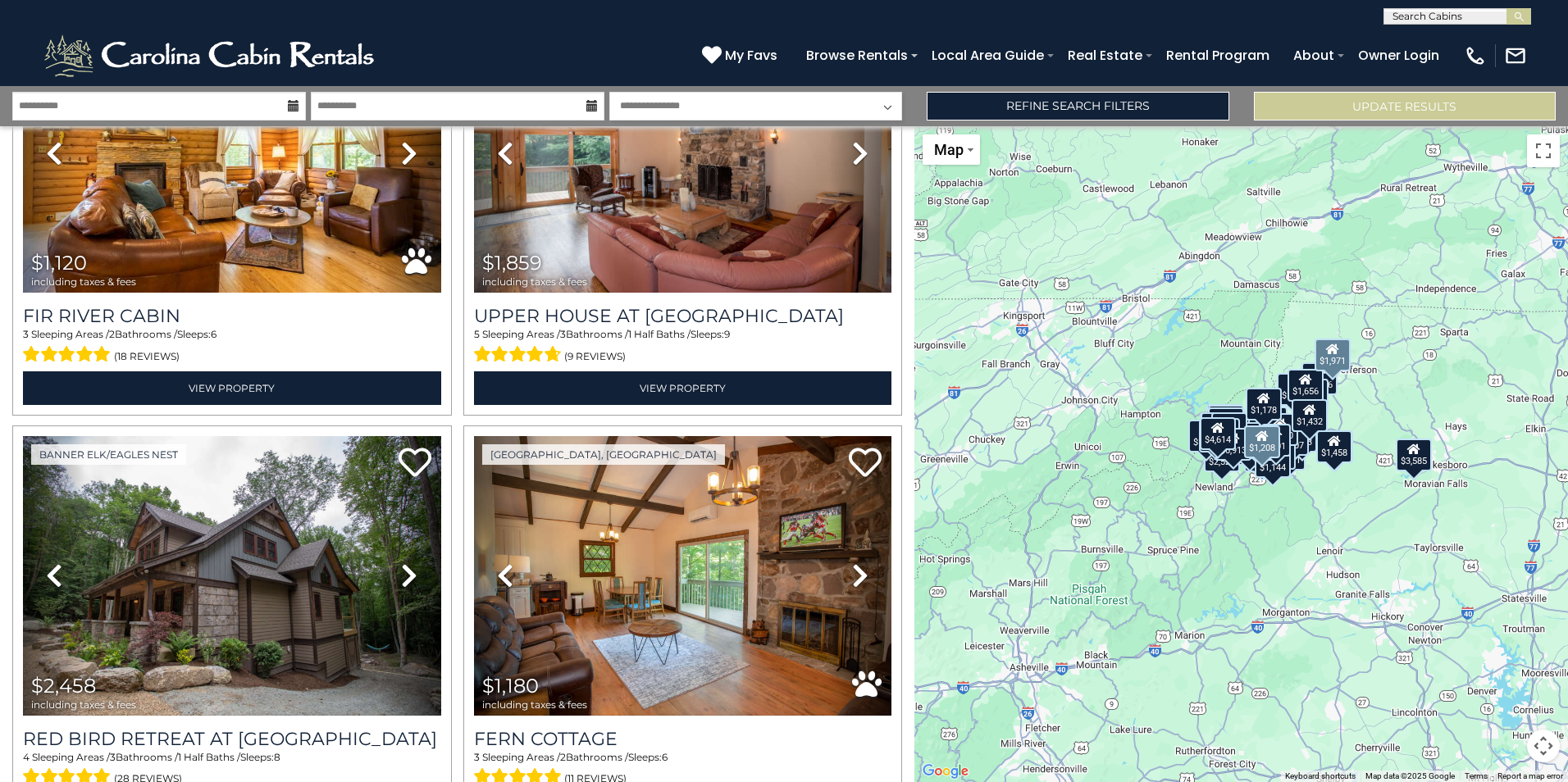
scroll to position [12089, 0]
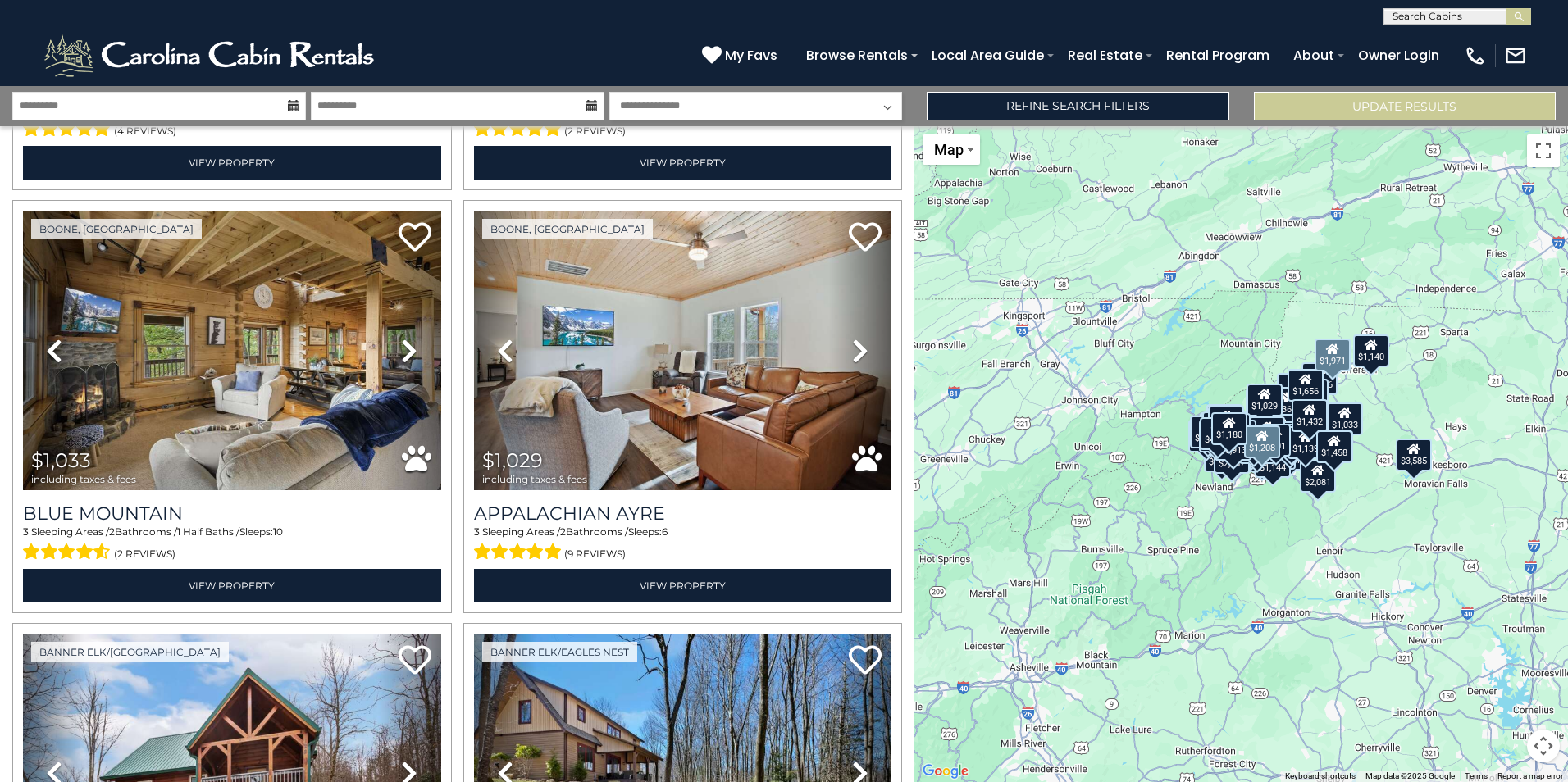
scroll to position [18389, 0]
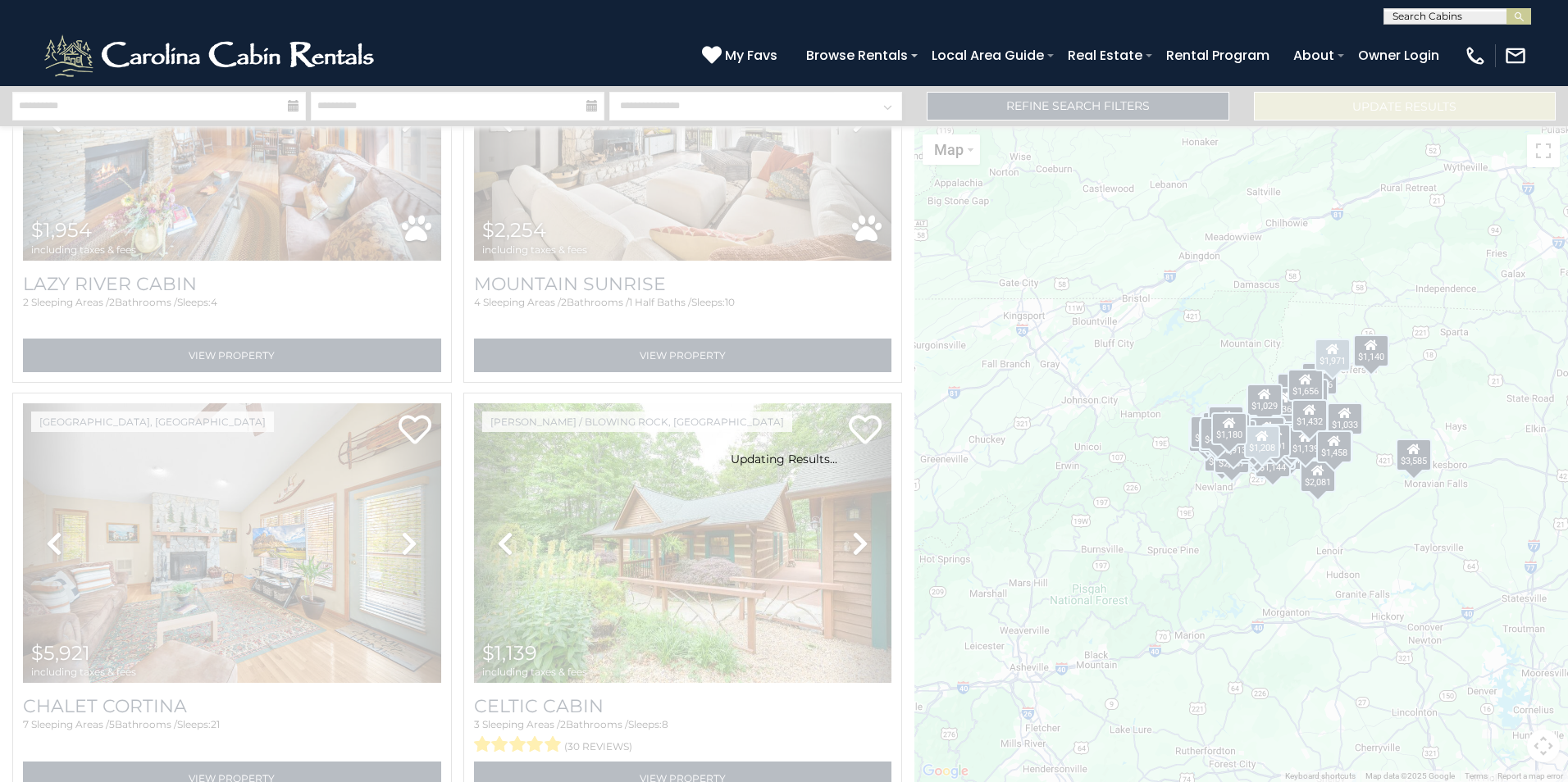
scroll to position [18364, 0]
